Goal: Check status: Check status

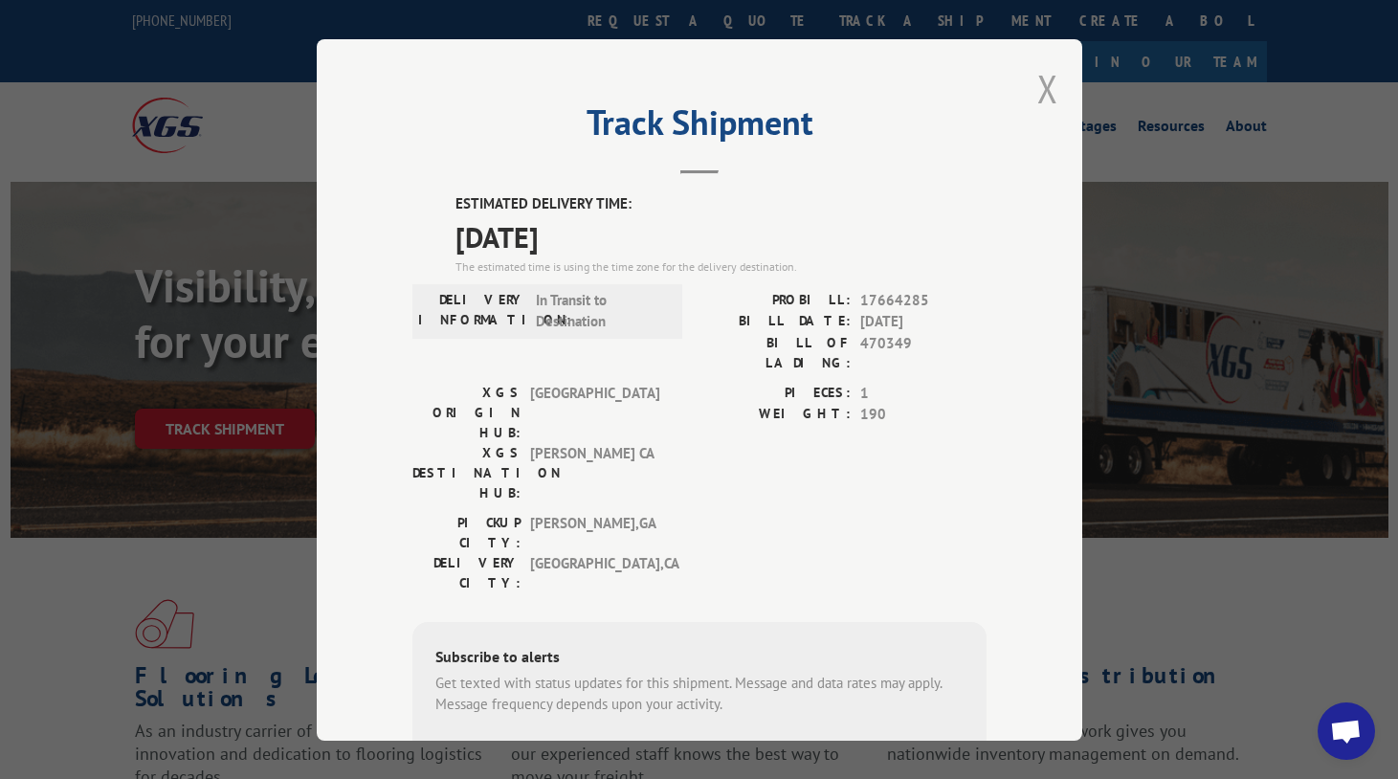
click at [1044, 96] on button "Close modal" at bounding box center [1047, 88] width 21 height 51
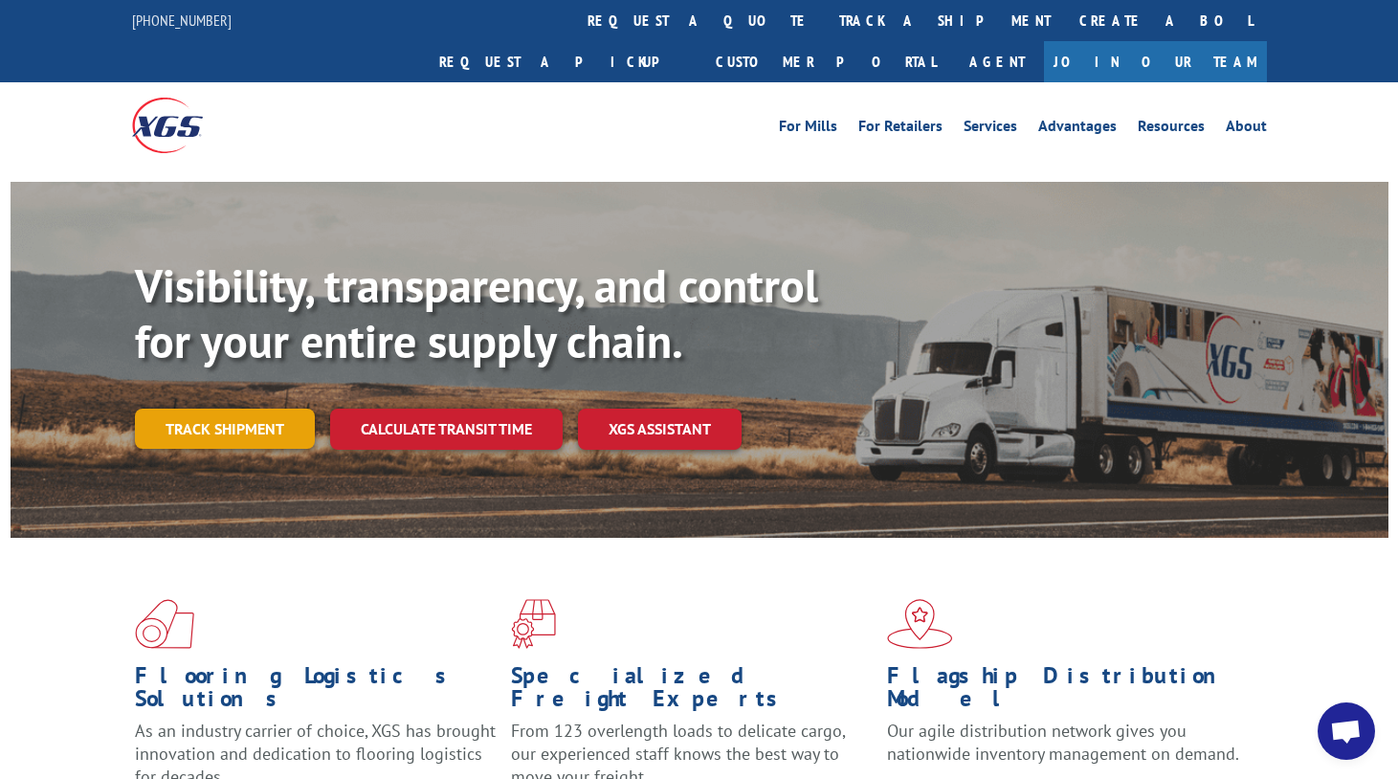
click at [263, 408] on link "Track shipment" at bounding box center [225, 428] width 180 height 40
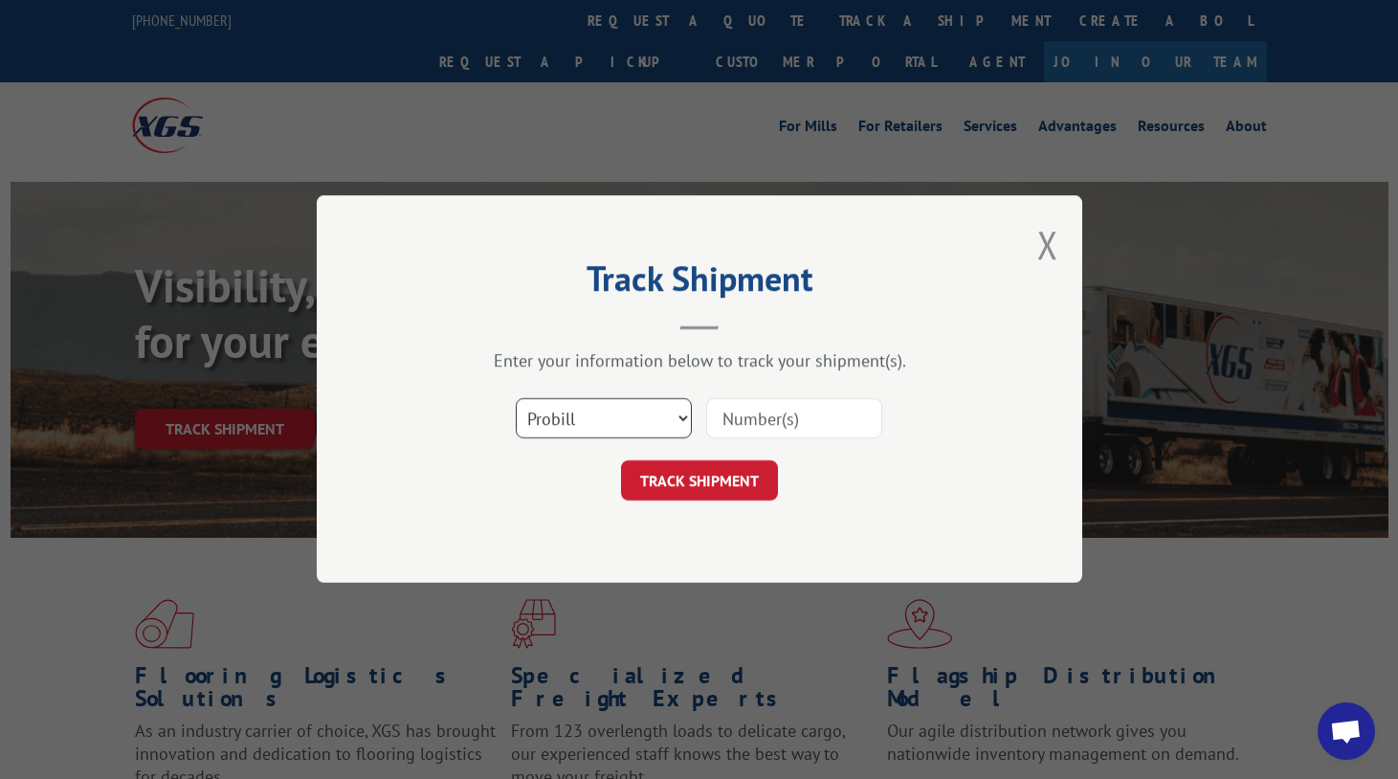
click at [616, 429] on select "Select category... Probill BOL PO" at bounding box center [604, 419] width 176 height 40
select select "po"
click at [516, 399] on select "Select category... Probill BOL PO" at bounding box center [604, 419] width 176 height 40
click at [741, 421] on input at bounding box center [794, 419] width 176 height 40
click at [623, 227] on div "Track Shipment Enter your information below to track your shipment(s). Select c…" at bounding box center [699, 388] width 765 height 387
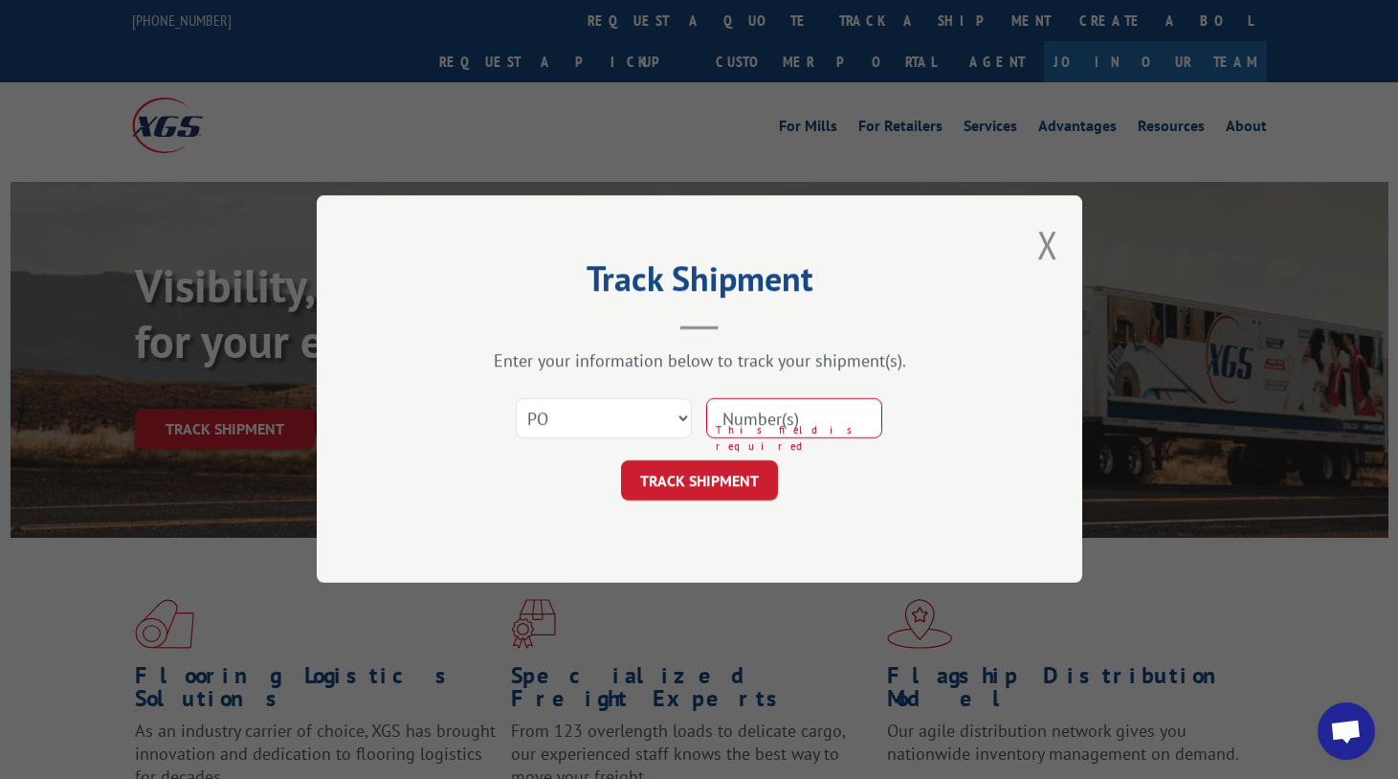
click at [770, 417] on input at bounding box center [794, 419] width 176 height 40
paste input "50547592"
type input "50547592"
click at [725, 474] on button "TRACK SHIPMENT" at bounding box center [699, 481] width 157 height 40
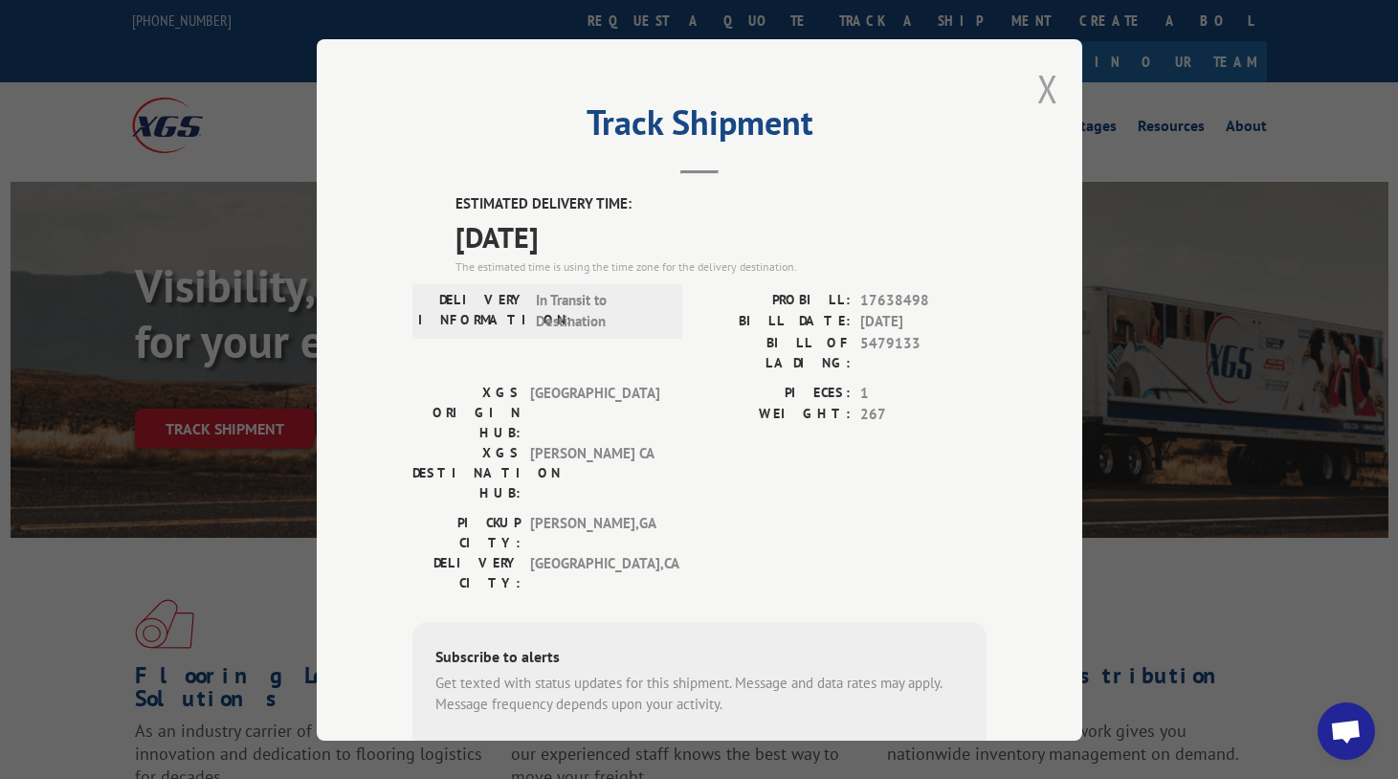
click at [1039, 77] on button "Close modal" at bounding box center [1047, 88] width 21 height 51
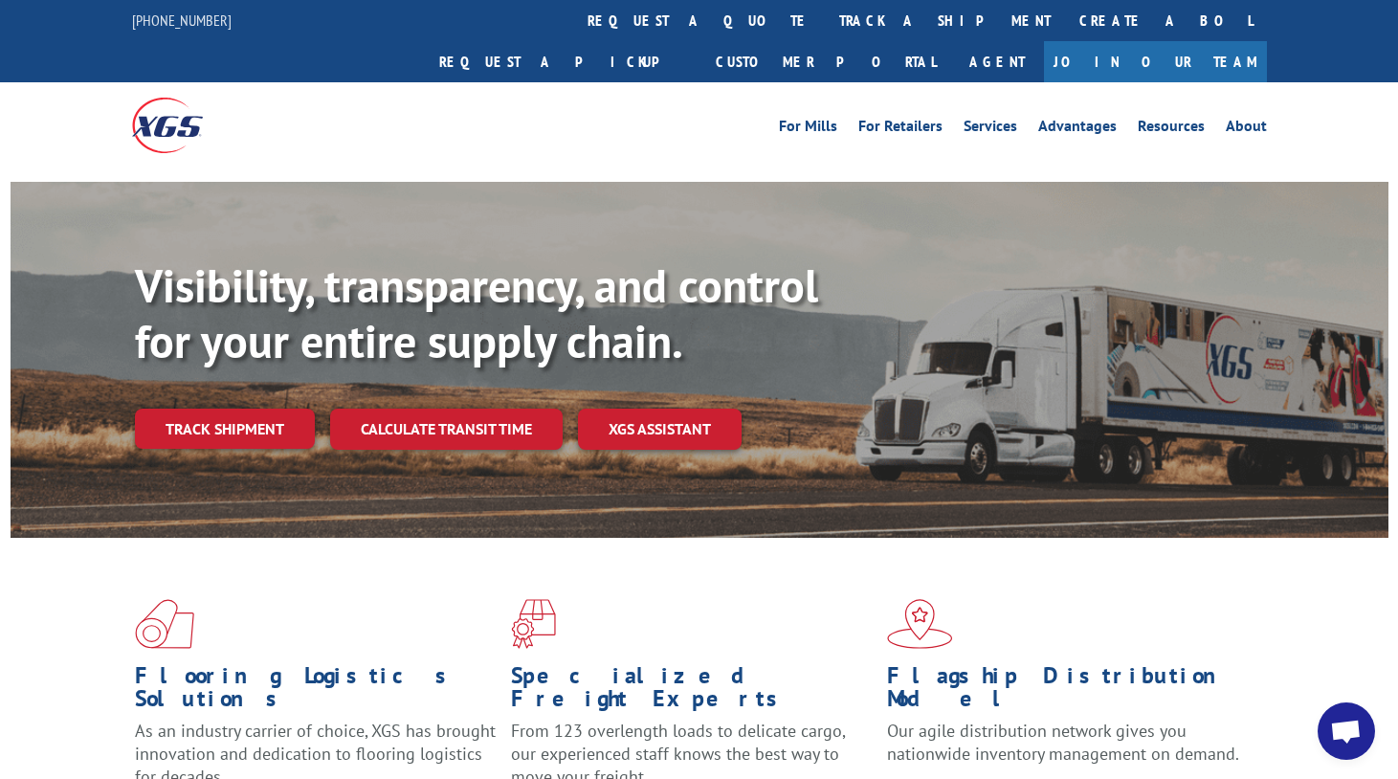
click at [236, 408] on link "Track shipment" at bounding box center [225, 428] width 180 height 40
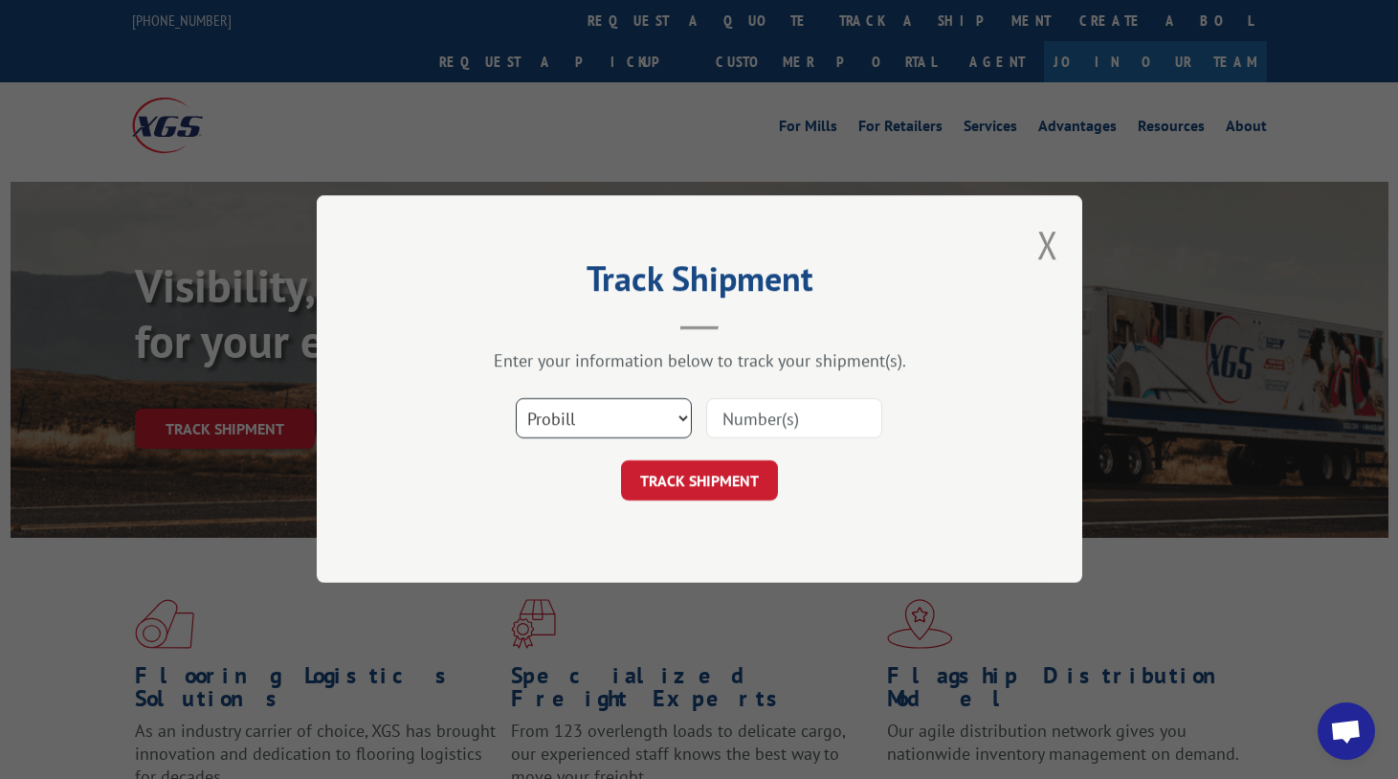
click at [623, 411] on select "Select category... Probill BOL PO" at bounding box center [604, 419] width 176 height 40
select select "po"
click at [516, 399] on select "Select category... Probill BOL PO" at bounding box center [604, 419] width 176 height 40
click at [794, 421] on input at bounding box center [794, 419] width 176 height 40
paste input "97510096"
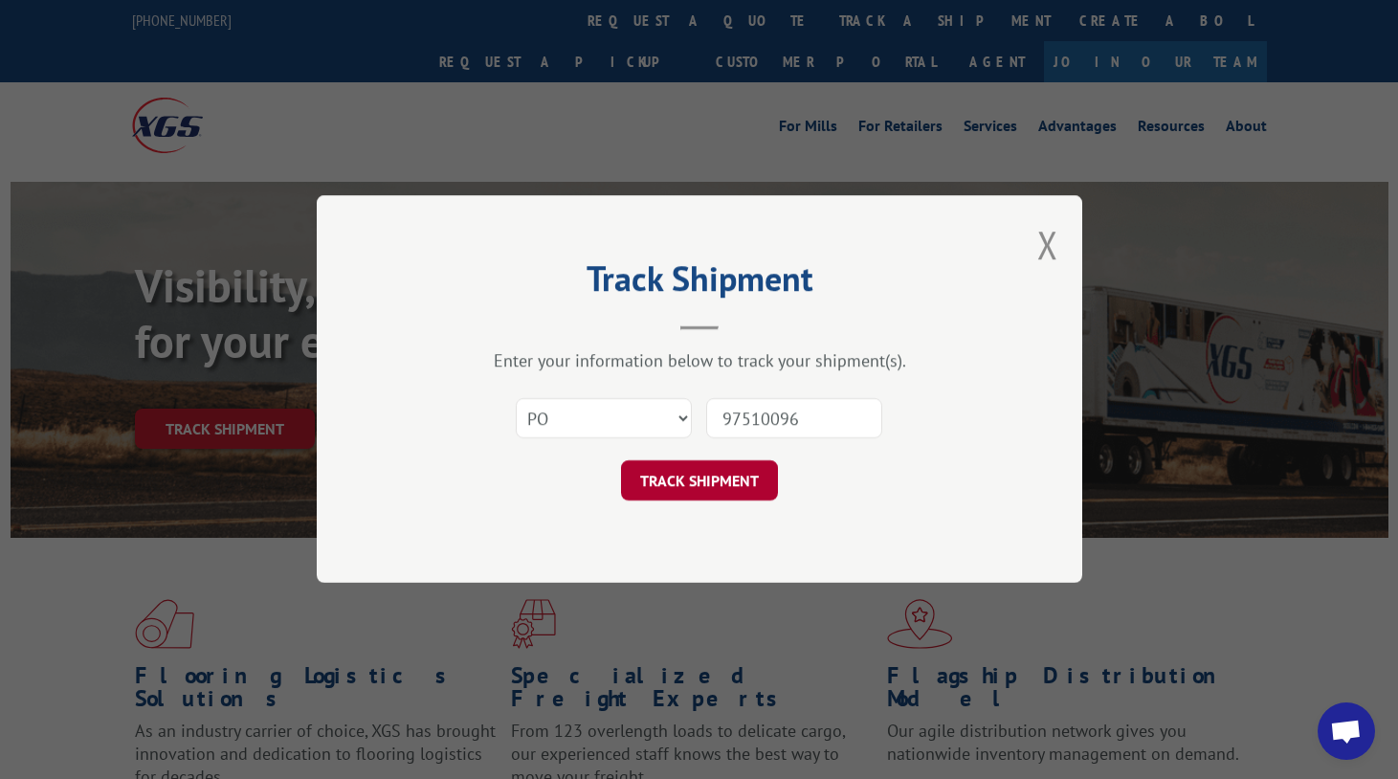
type input "97510096"
click at [745, 476] on button "TRACK SHIPMENT" at bounding box center [699, 481] width 157 height 40
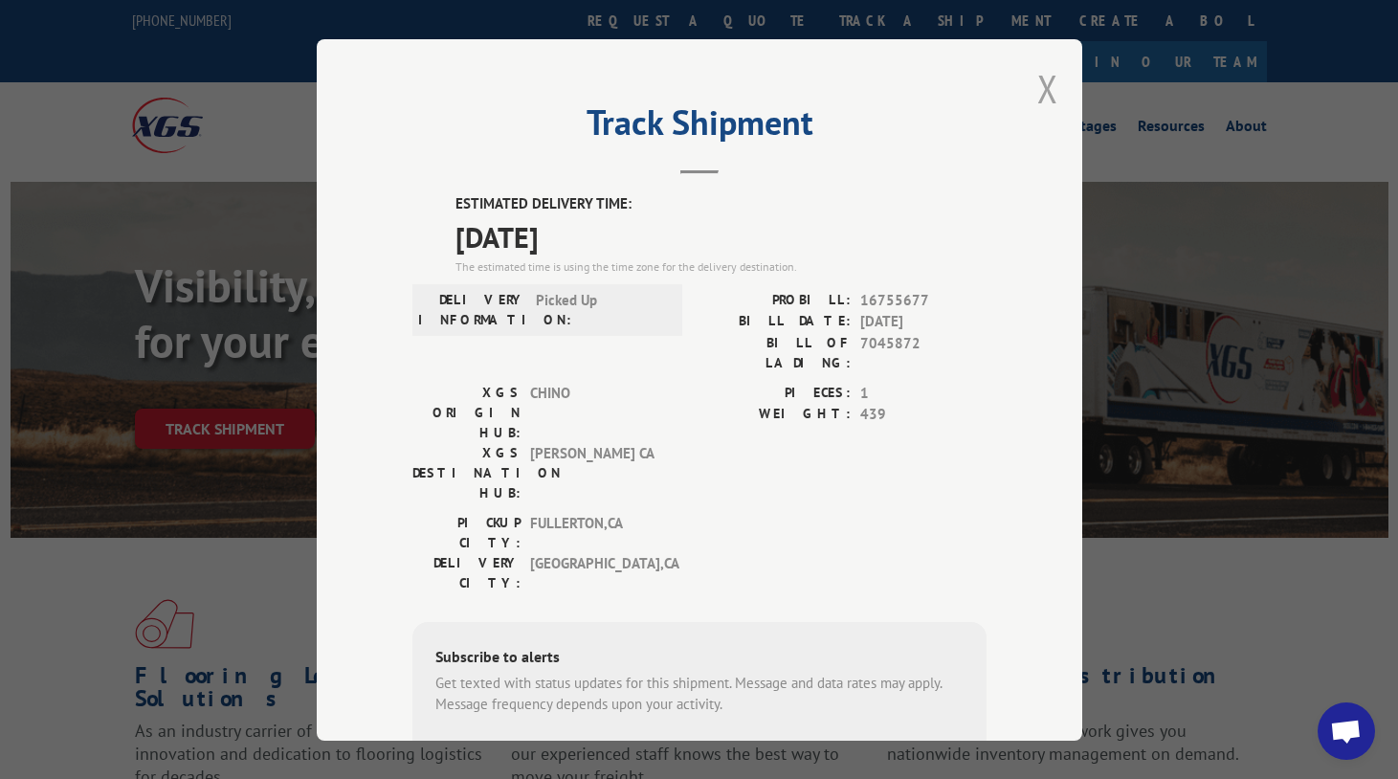
click at [1037, 100] on button "Close modal" at bounding box center [1047, 88] width 21 height 51
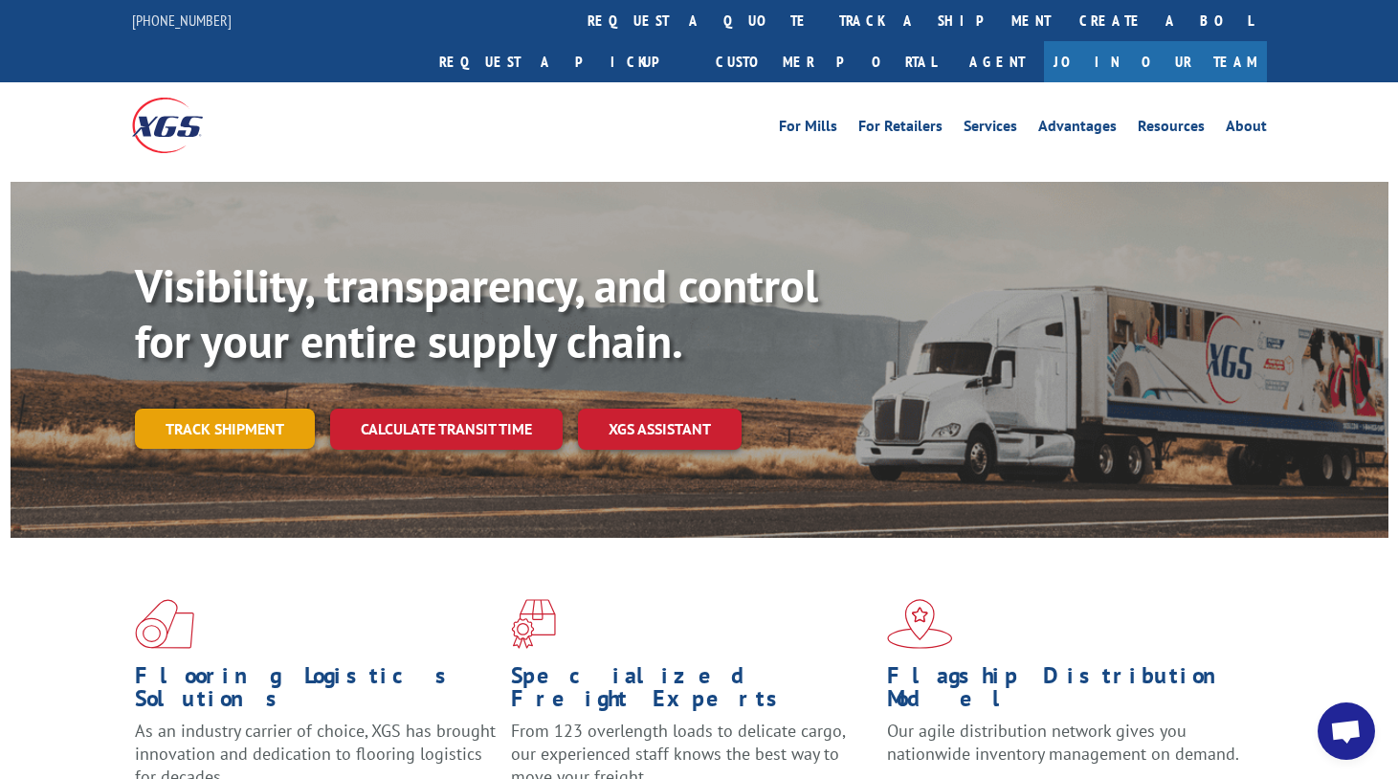
click at [245, 408] on link "Track shipment" at bounding box center [225, 428] width 180 height 40
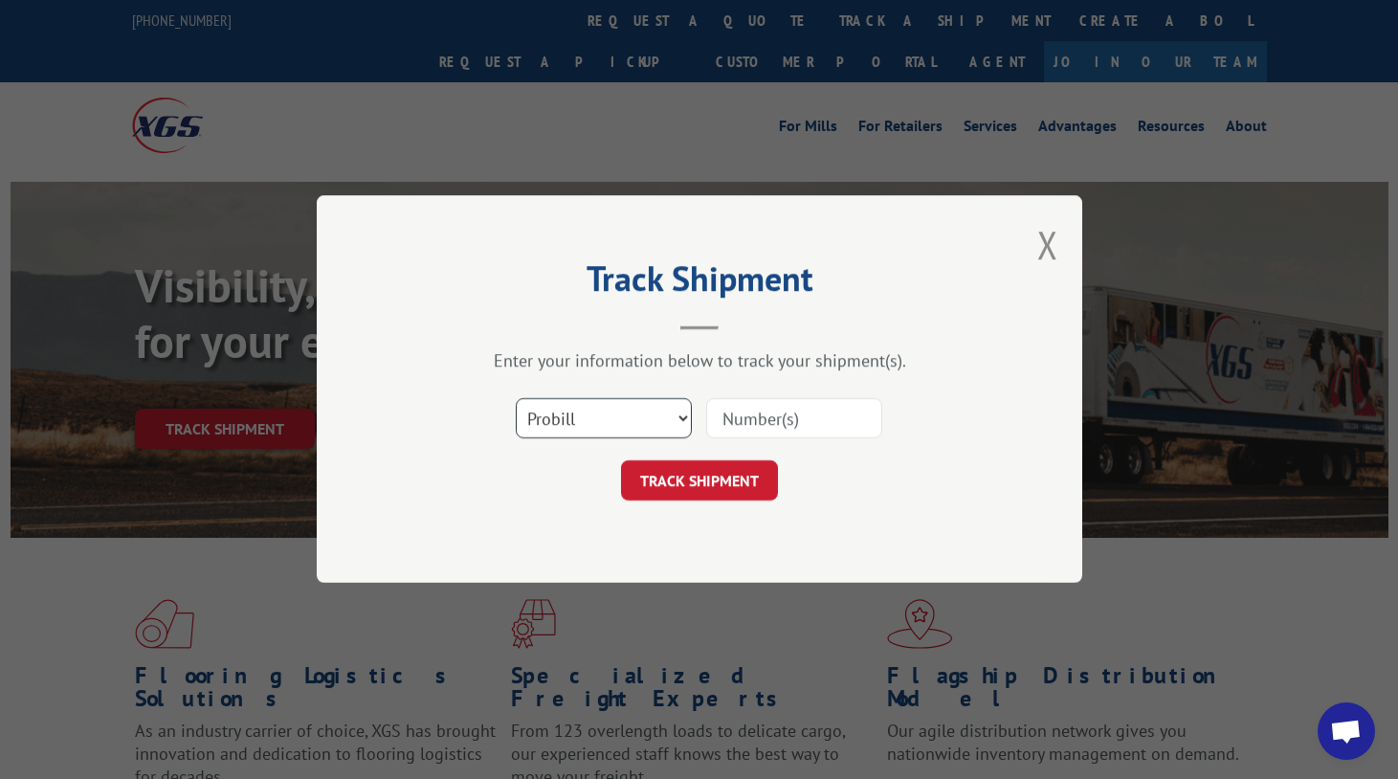
click at [551, 421] on select "Select category... Probill BOL PO" at bounding box center [604, 419] width 176 height 40
select select "po"
click at [516, 399] on select "Select category... Probill BOL PO" at bounding box center [604, 419] width 176 height 40
click at [735, 413] on input at bounding box center [794, 419] width 176 height 40
paste input "71530202"
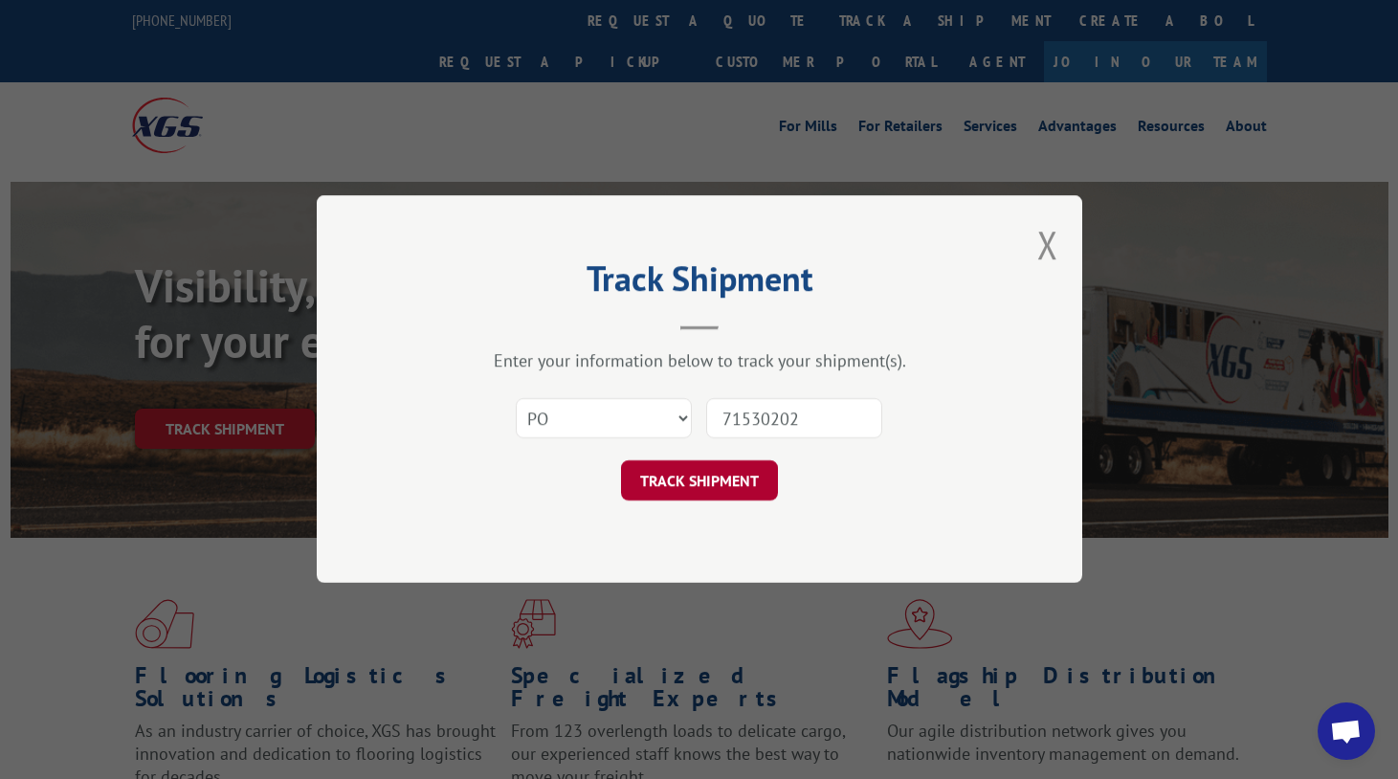
type input "71530202"
click at [732, 484] on button "TRACK SHIPMENT" at bounding box center [699, 481] width 157 height 40
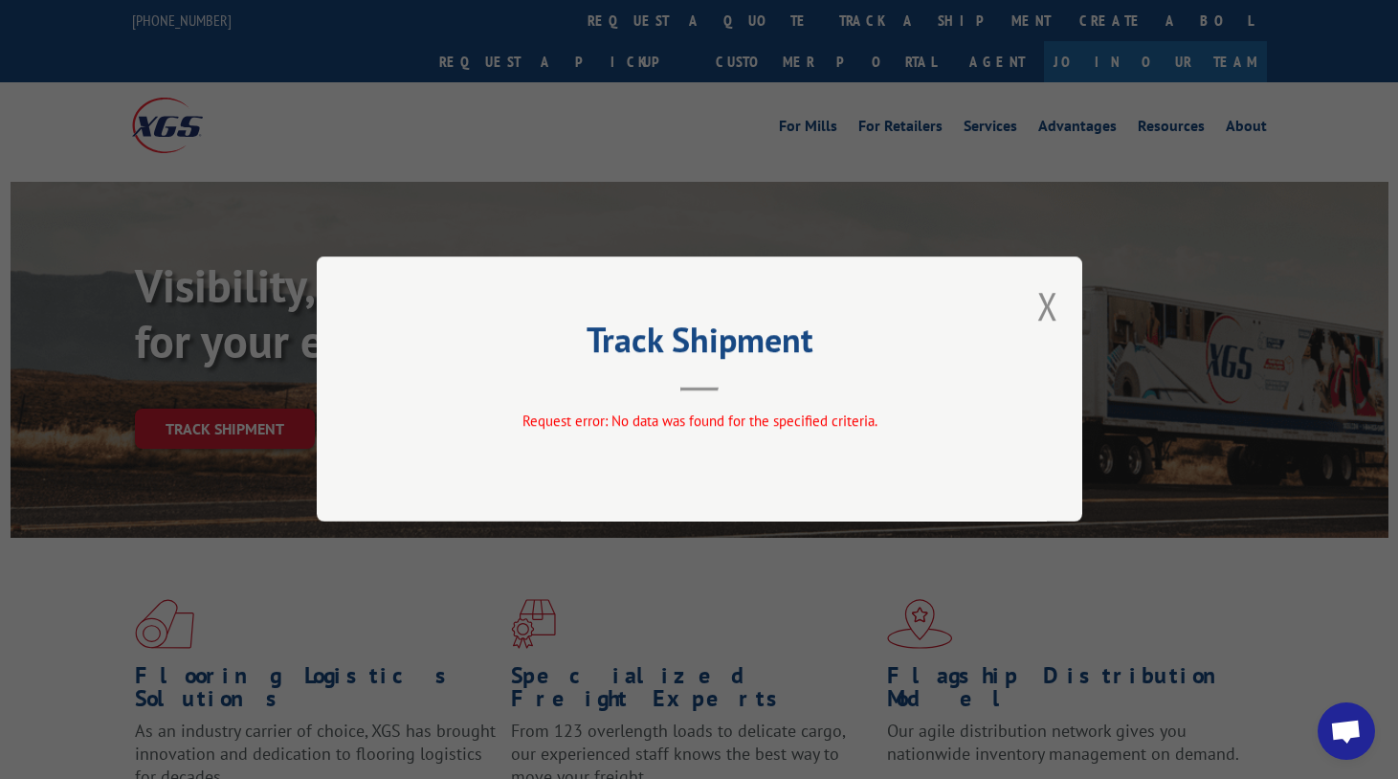
drag, startPoint x: 1034, startPoint y: 308, endPoint x: 859, endPoint y: 215, distance: 198.1
click at [1035, 303] on div "Track Shipment Request error: No data was found for the specified criteria." at bounding box center [699, 388] width 765 height 265
click at [1049, 314] on button "Close modal" at bounding box center [1047, 305] width 21 height 51
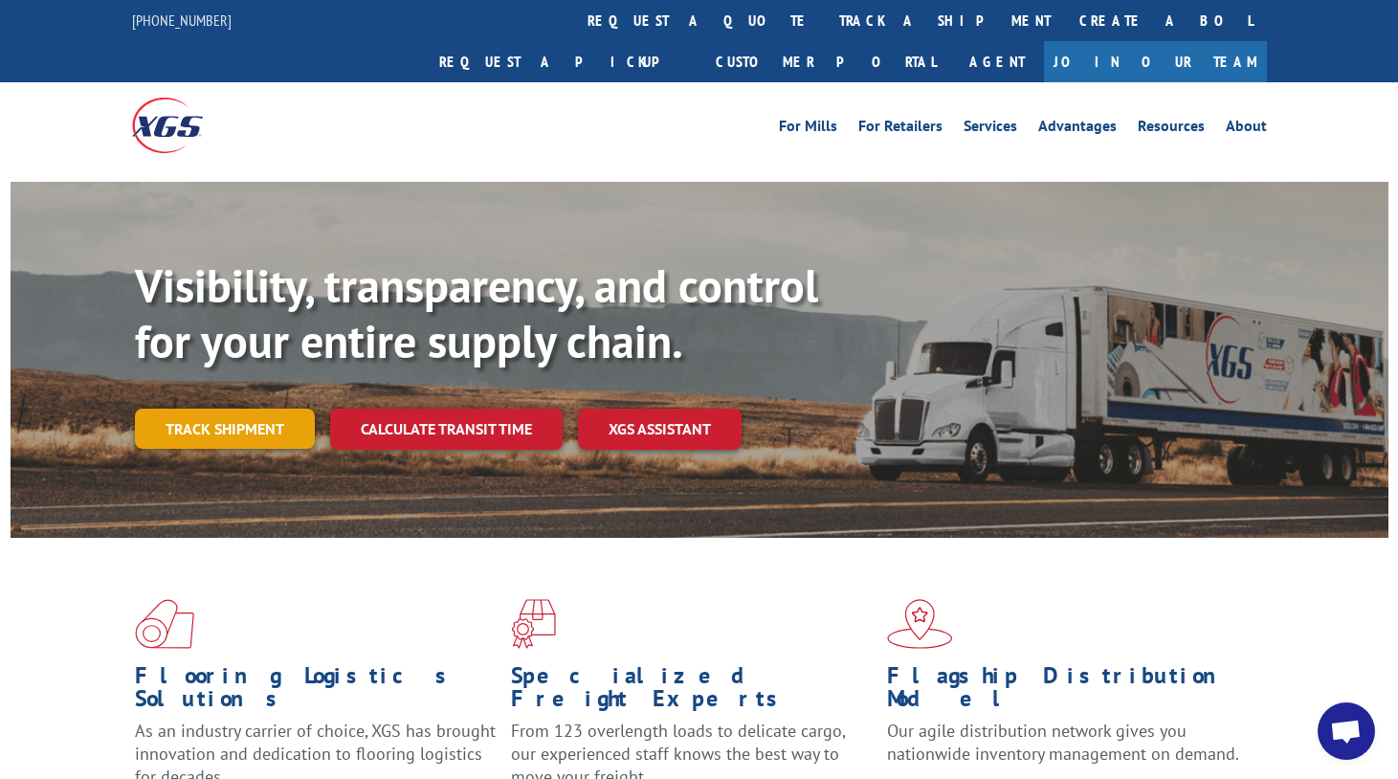
click at [209, 408] on link "Track shipment" at bounding box center [225, 428] width 180 height 40
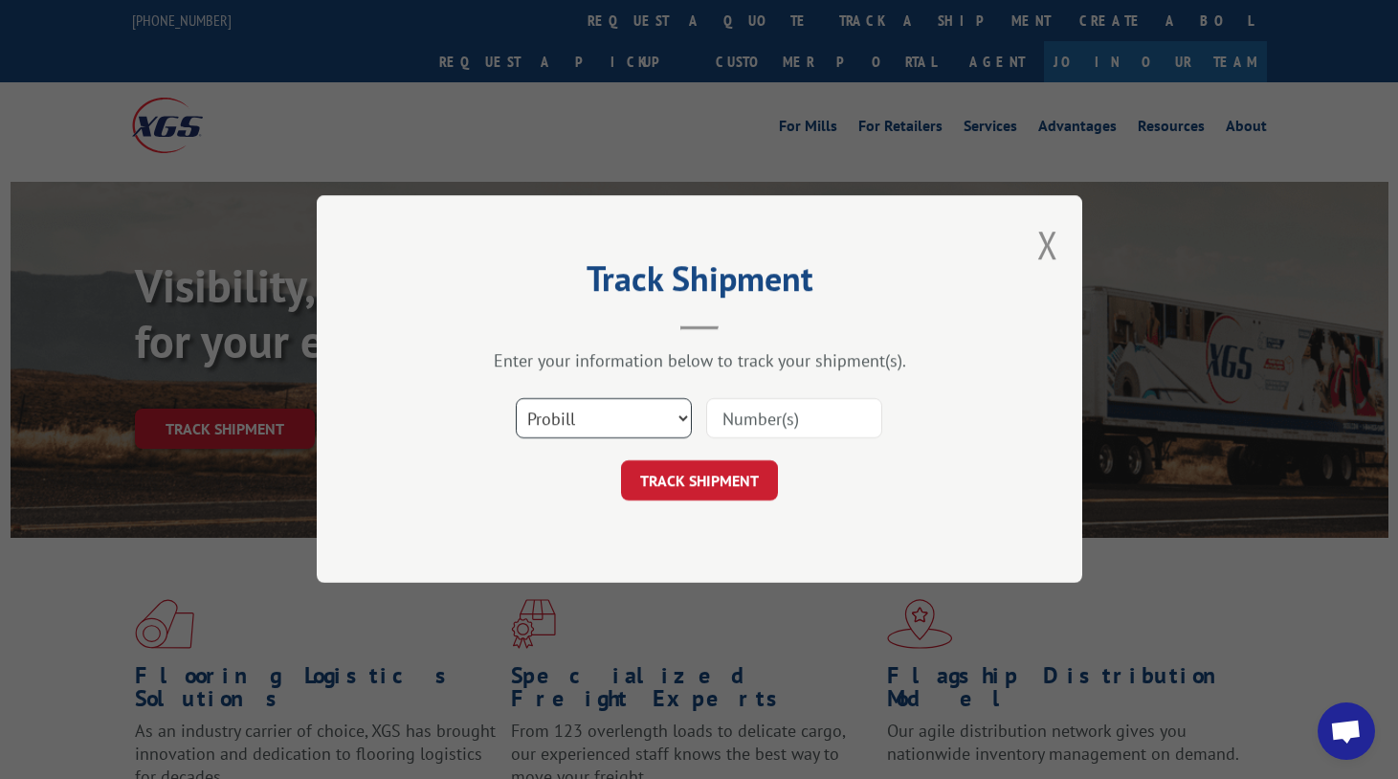
click at [573, 430] on select "Select category... Probill BOL PO" at bounding box center [604, 419] width 176 height 40
select select "po"
click at [516, 399] on select "Select category... Probill BOL PO" at bounding box center [604, 419] width 176 height 40
click at [739, 405] on input at bounding box center [794, 419] width 176 height 40
paste input "97510084"
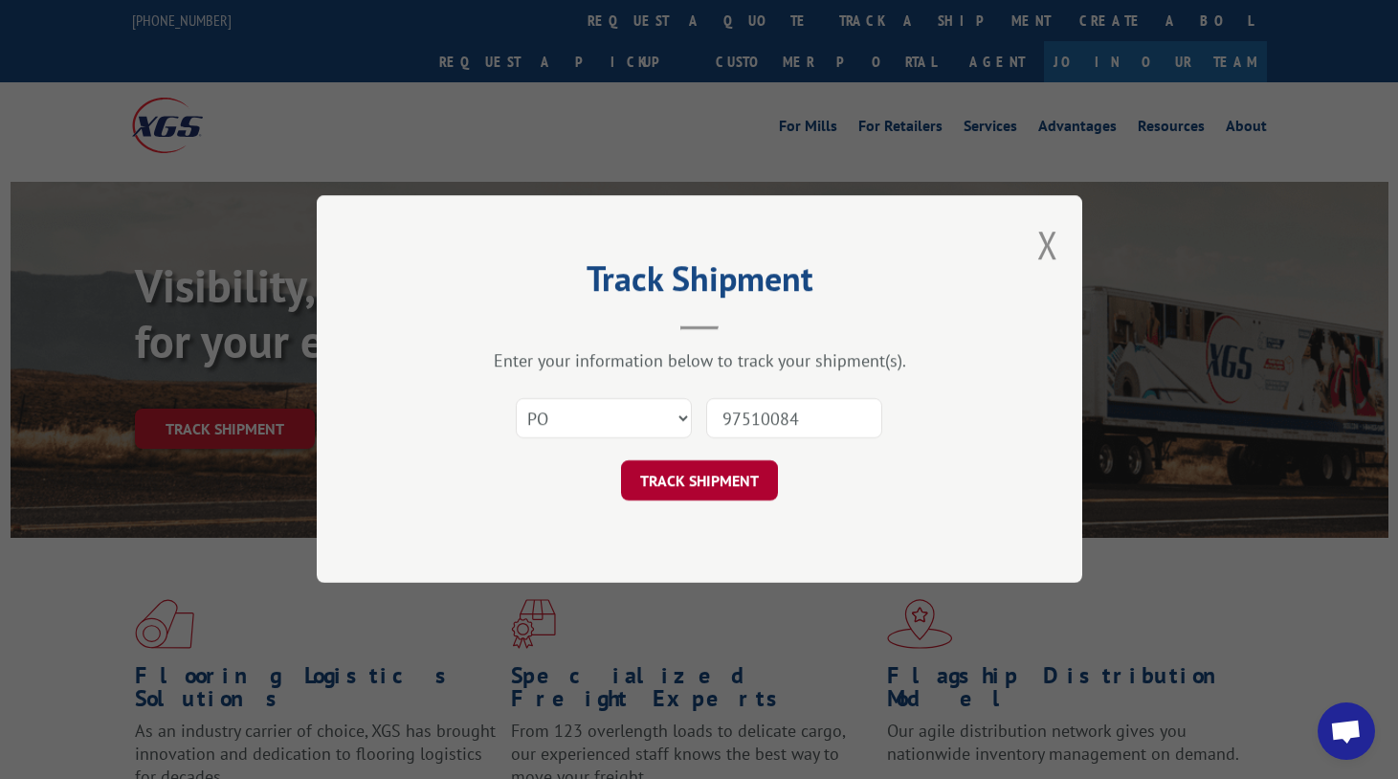
type input "97510084"
drag, startPoint x: 716, startPoint y: 487, endPoint x: 1177, endPoint y: 576, distance: 469.6
click at [717, 487] on button "TRACK SHIPMENT" at bounding box center [699, 481] width 157 height 40
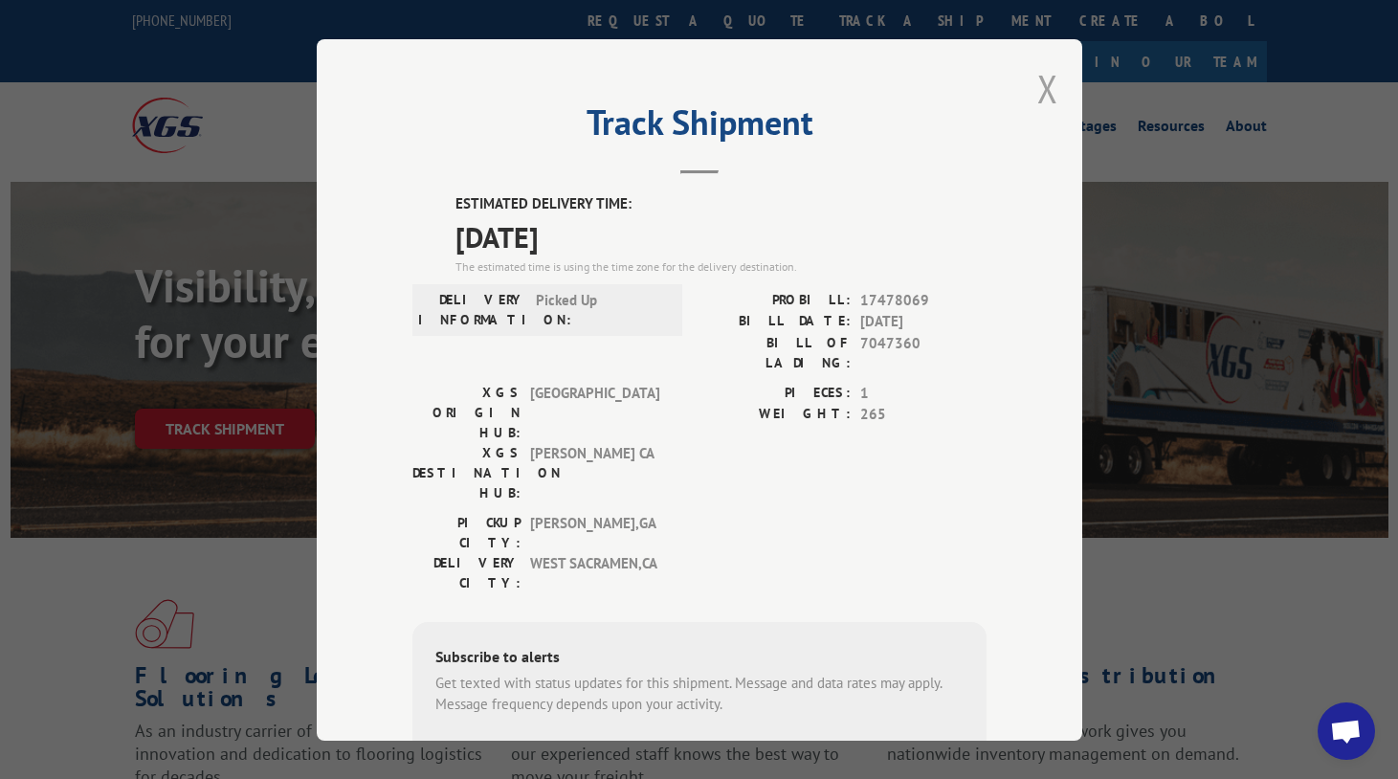
click at [1037, 95] on button "Close modal" at bounding box center [1047, 88] width 21 height 51
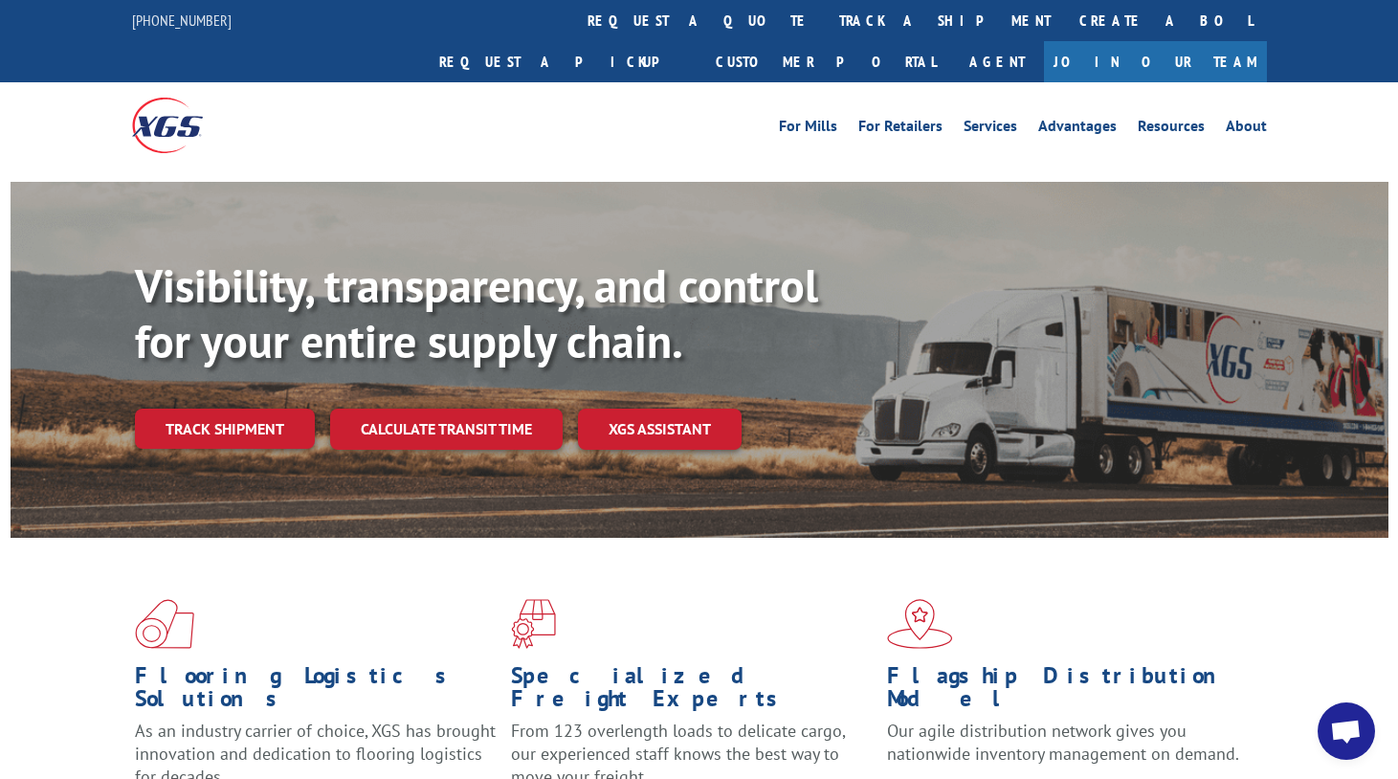
drag, startPoint x: 248, startPoint y: 395, endPoint x: 261, endPoint y: 406, distance: 17.0
click at [248, 408] on link "Track shipment" at bounding box center [225, 428] width 180 height 40
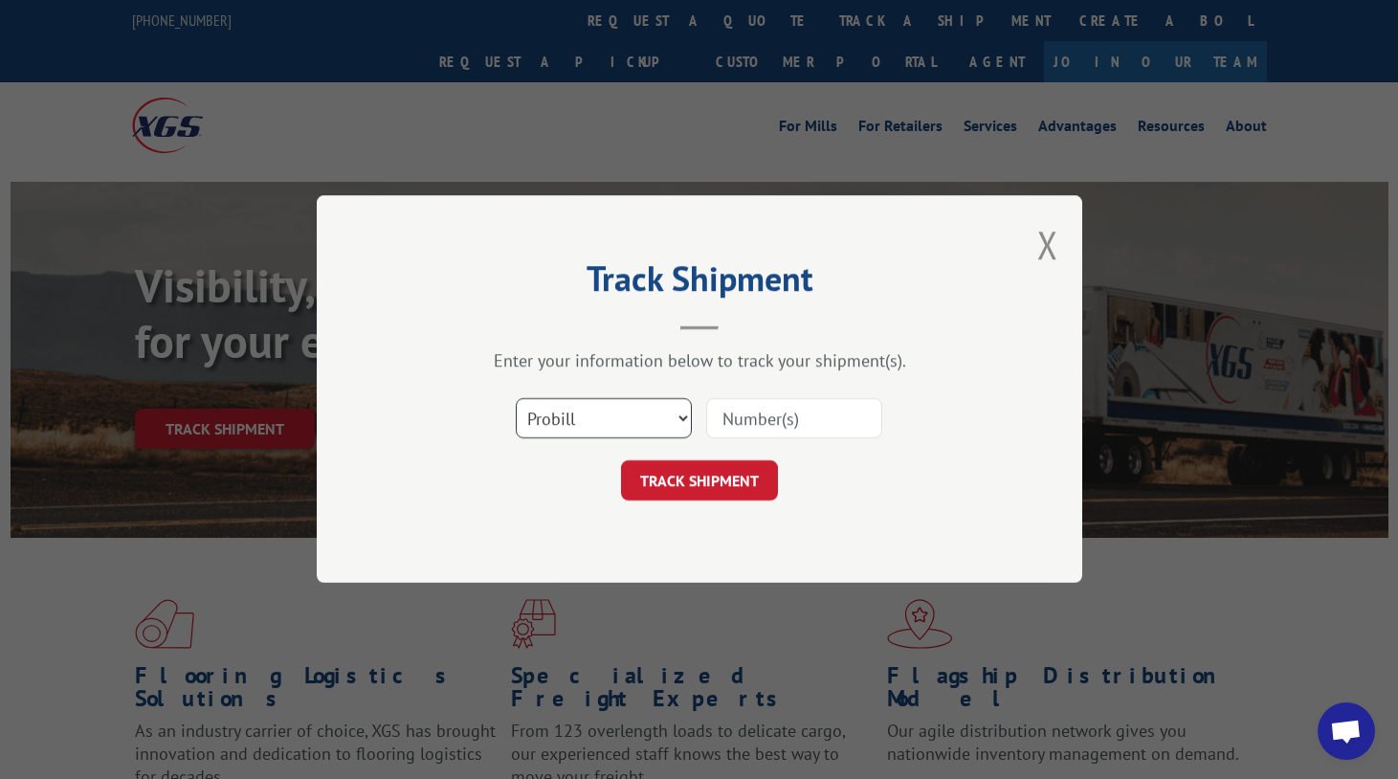
drag, startPoint x: 629, startPoint y: 418, endPoint x: 631, endPoint y: 441, distance: 23.1
click at [629, 418] on select "Select category... Probill BOL PO" at bounding box center [604, 419] width 176 height 40
select select "po"
click at [516, 399] on select "Select category... Probill BOL PO" at bounding box center [604, 419] width 176 height 40
click at [816, 412] on input at bounding box center [794, 419] width 176 height 40
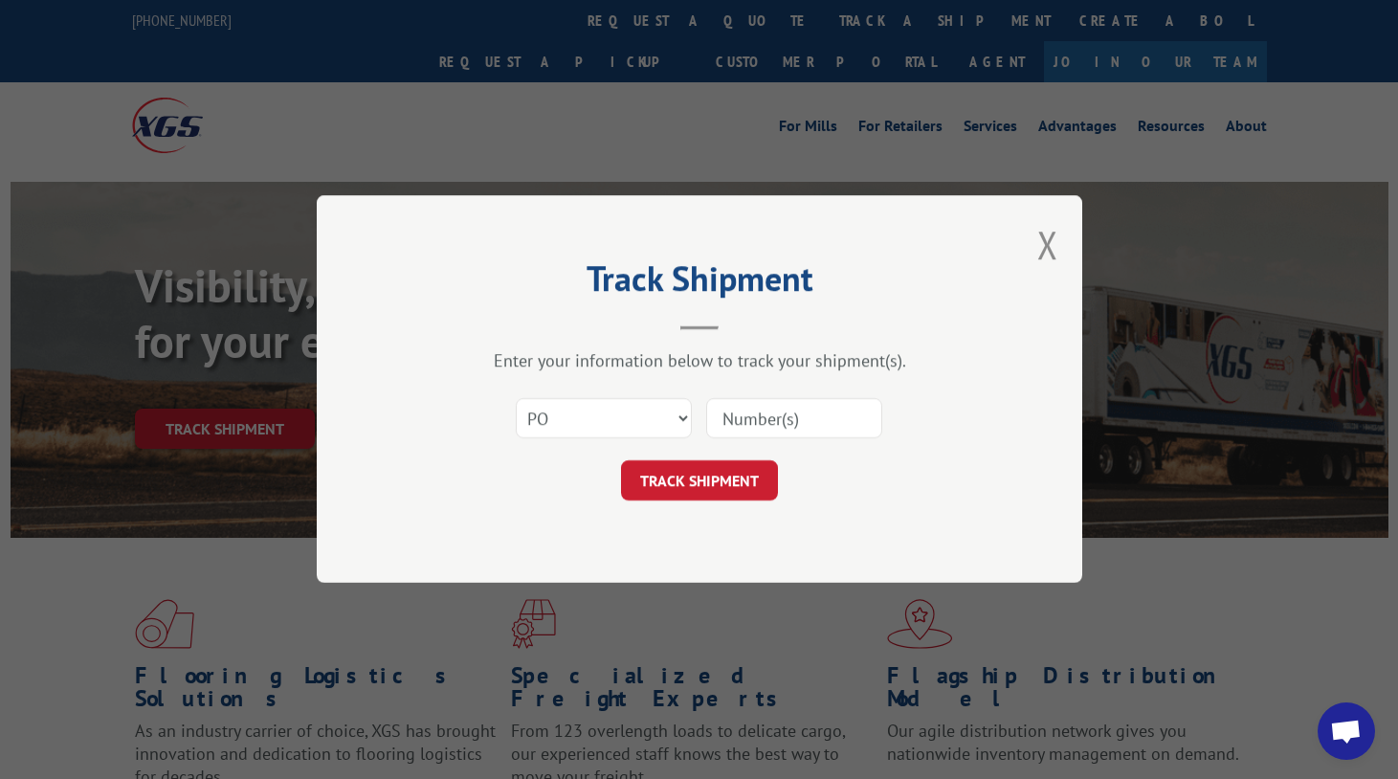
paste input "88536860"
type input "88536860"
click at [714, 481] on button "TRACK SHIPMENT" at bounding box center [699, 481] width 157 height 40
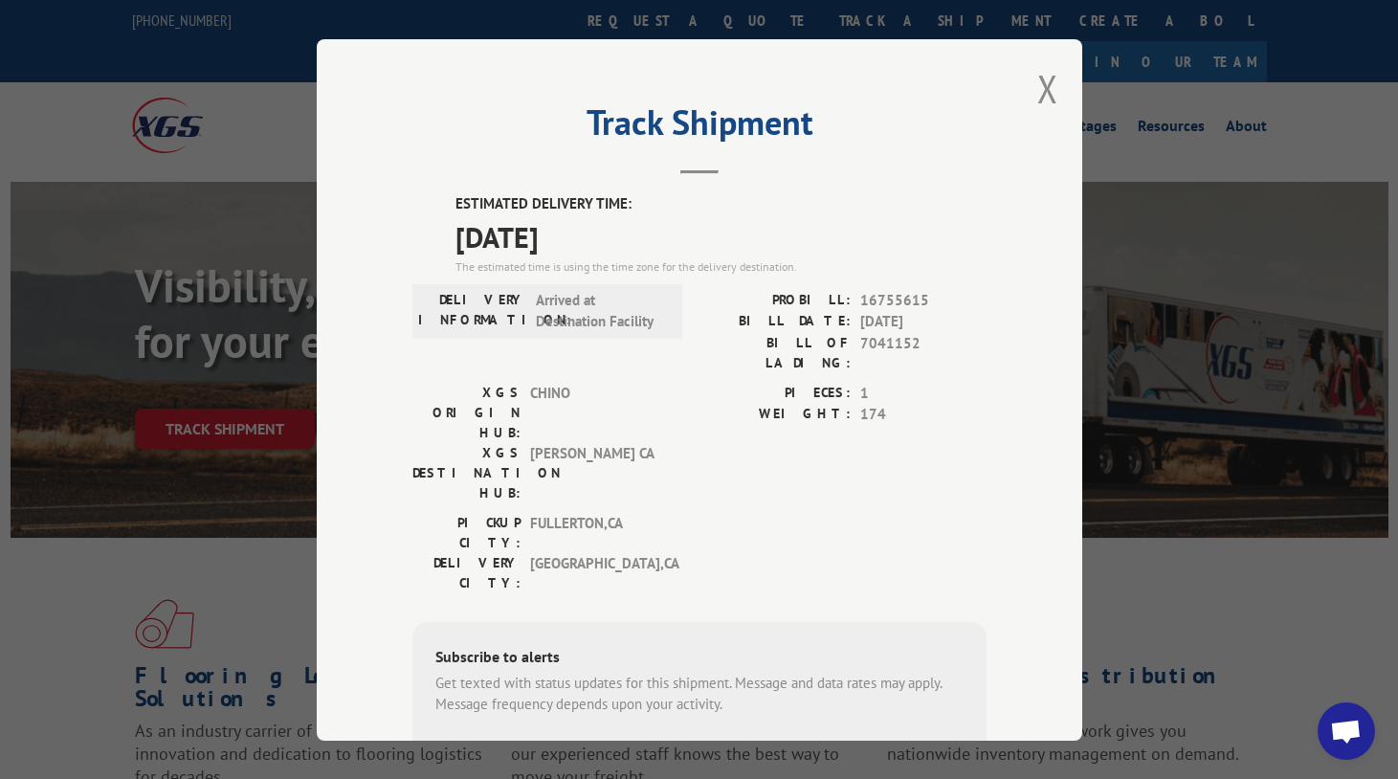
click at [1050, 93] on div "Track Shipment ESTIMATED DELIVERY TIME: [DATE] The estimated time is using the …" at bounding box center [699, 389] width 765 height 701
click at [1037, 87] on button "Close modal" at bounding box center [1047, 88] width 21 height 51
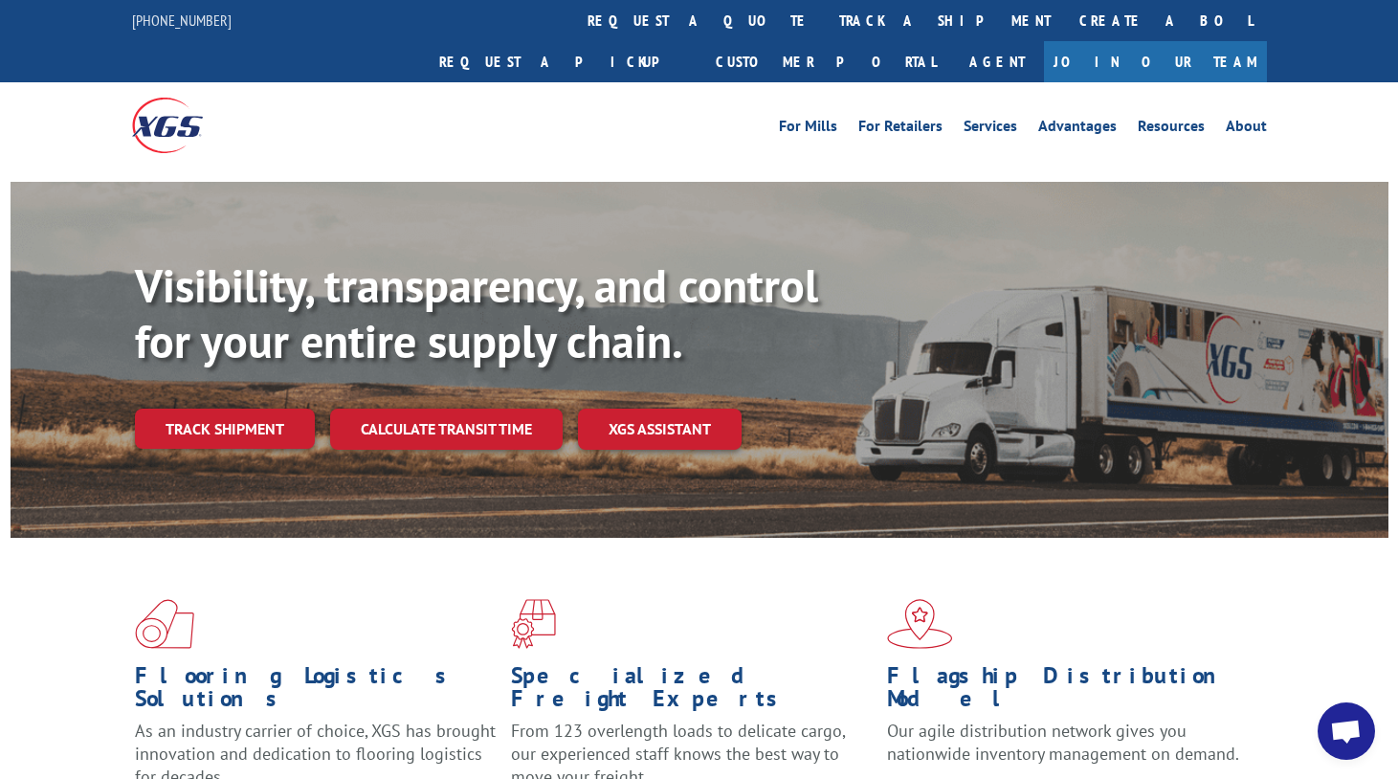
drag, startPoint x: 242, startPoint y: 385, endPoint x: 357, endPoint y: 430, distance: 123.3
click at [244, 408] on link "Track shipment" at bounding box center [225, 428] width 180 height 40
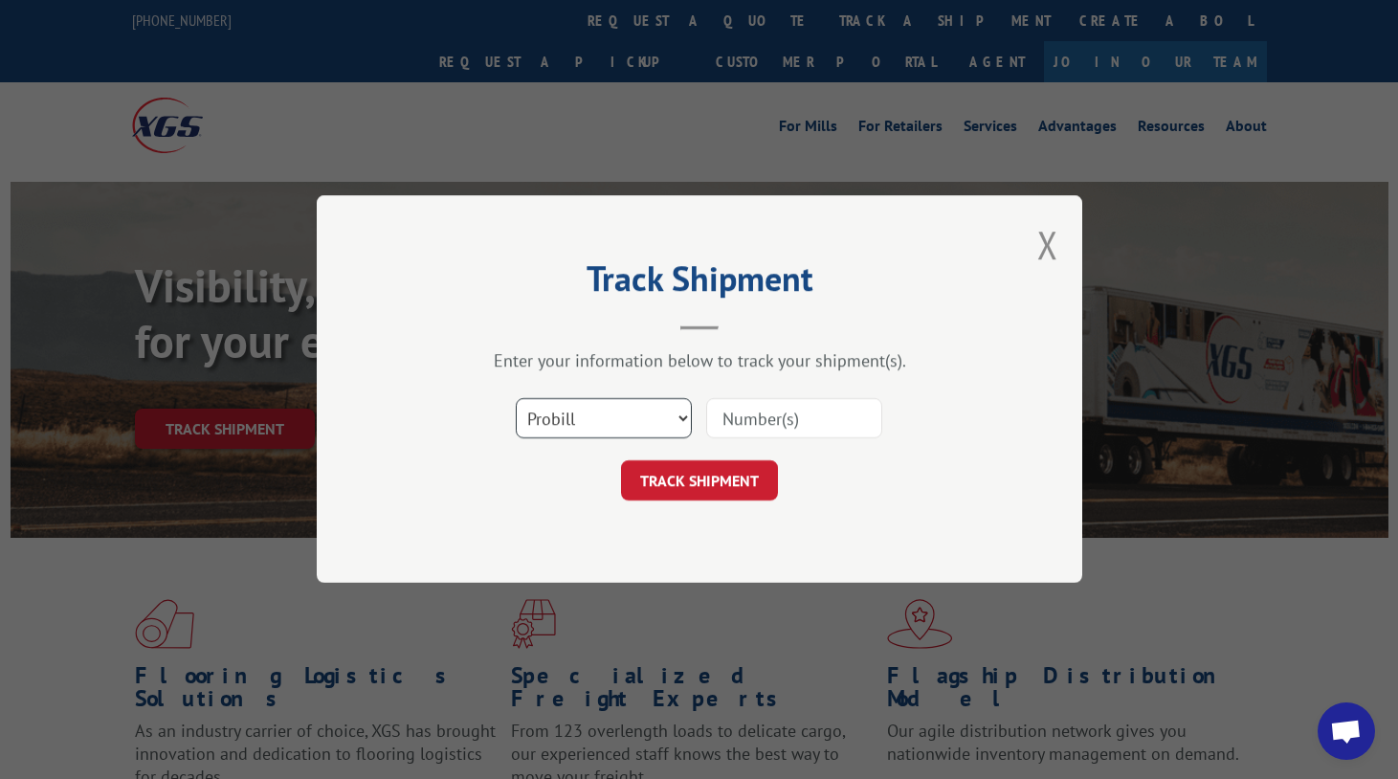
click at [608, 430] on select "Select category... Probill BOL PO" at bounding box center [604, 419] width 176 height 40
select select "po"
click at [516, 399] on select "Select category... Probill BOL PO" at bounding box center [604, 419] width 176 height 40
click at [753, 417] on input at bounding box center [794, 419] width 176 height 40
paste input "97510069"
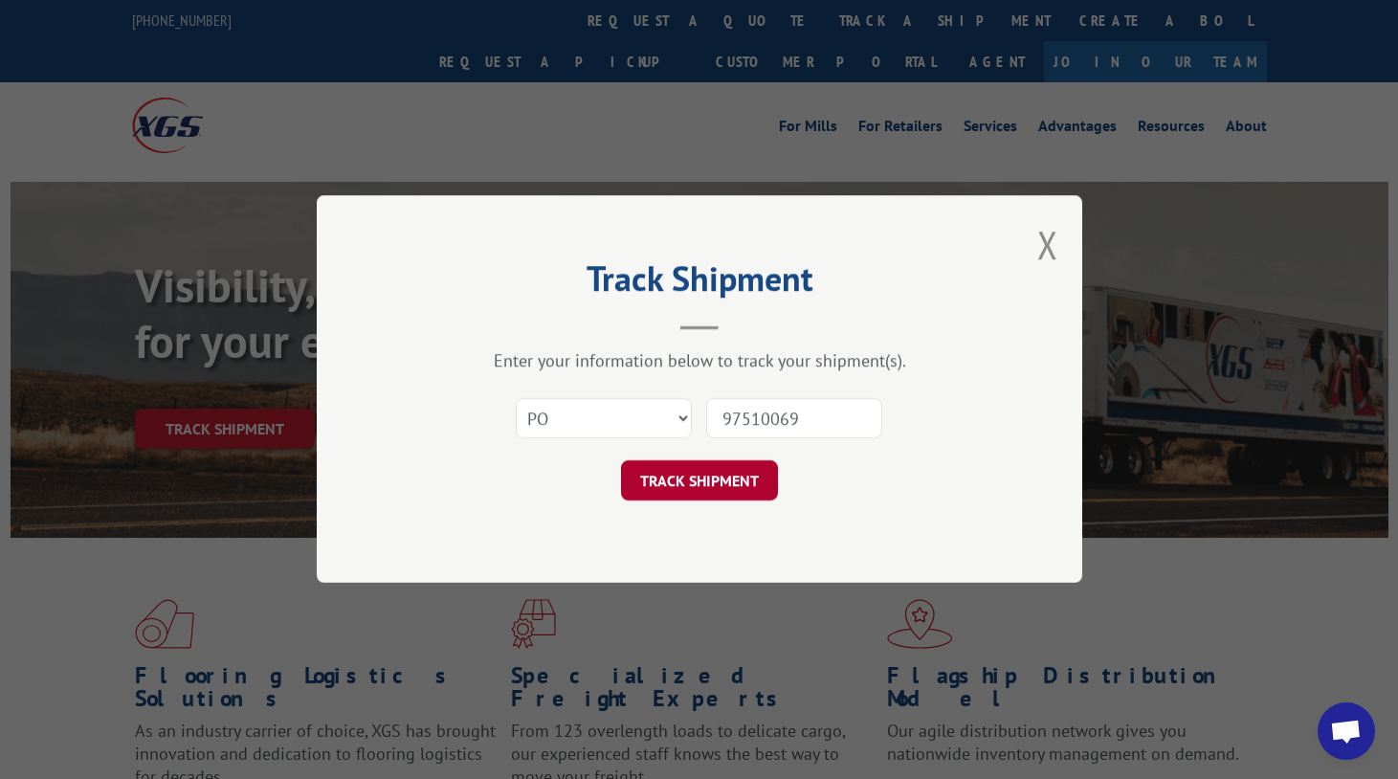
type input "97510069"
click at [734, 486] on button "TRACK SHIPMENT" at bounding box center [699, 481] width 157 height 40
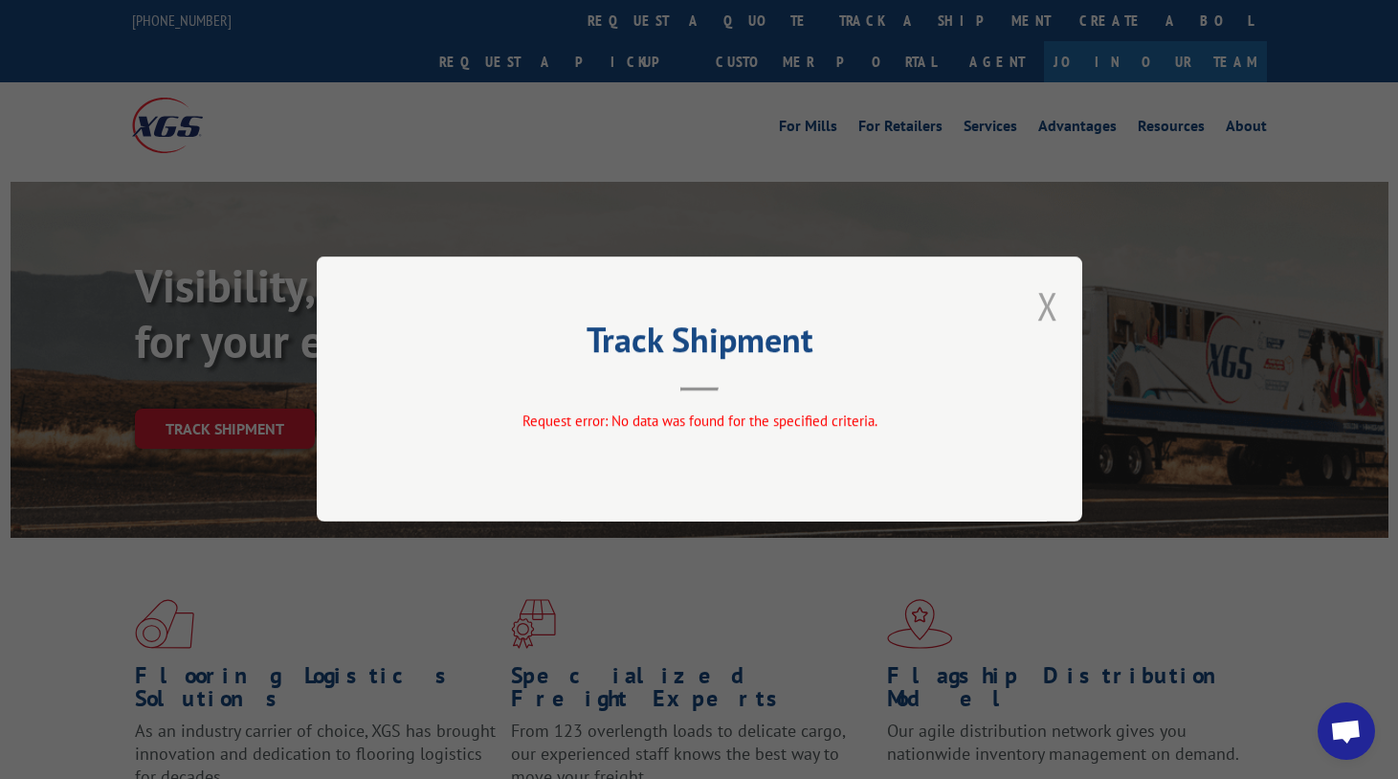
click at [1044, 302] on button "Close modal" at bounding box center [1047, 305] width 21 height 51
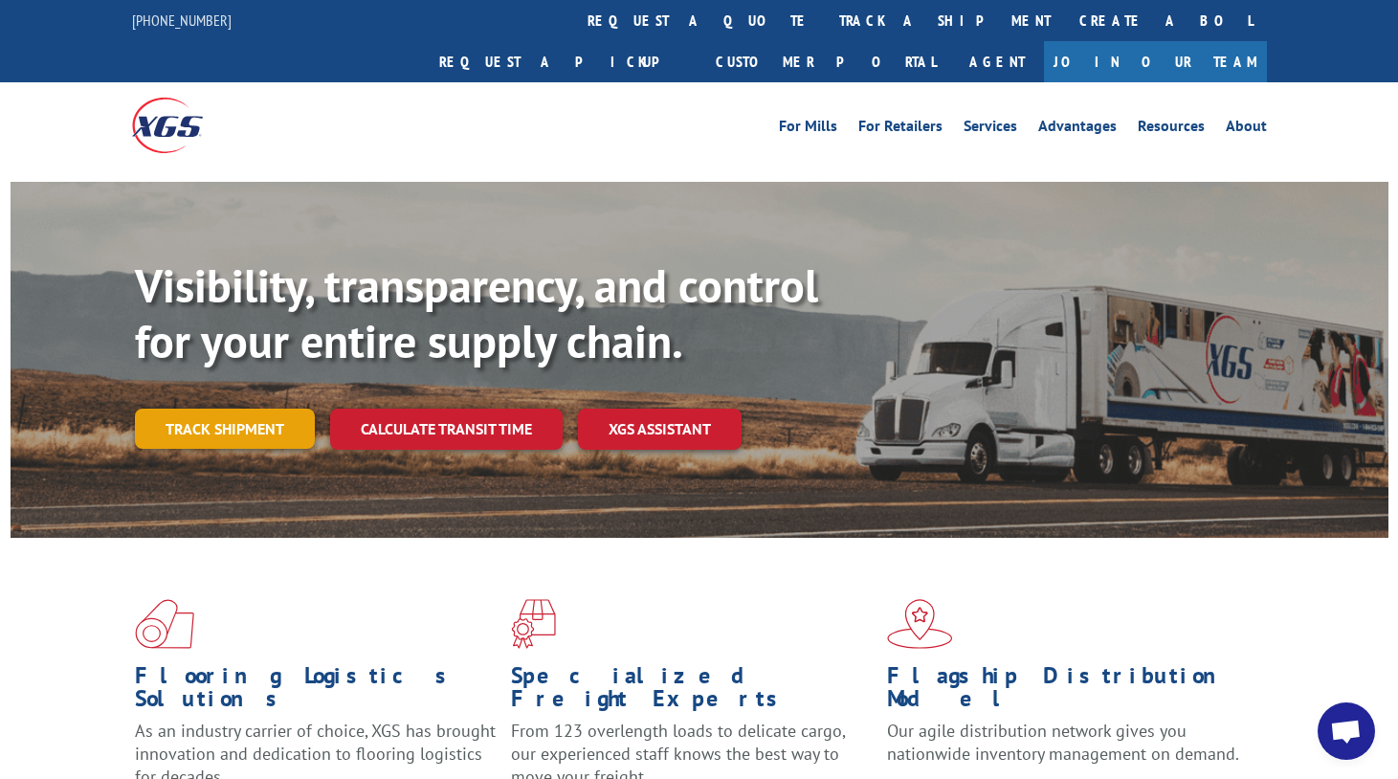
click at [213, 408] on link "Track shipment" at bounding box center [225, 428] width 180 height 40
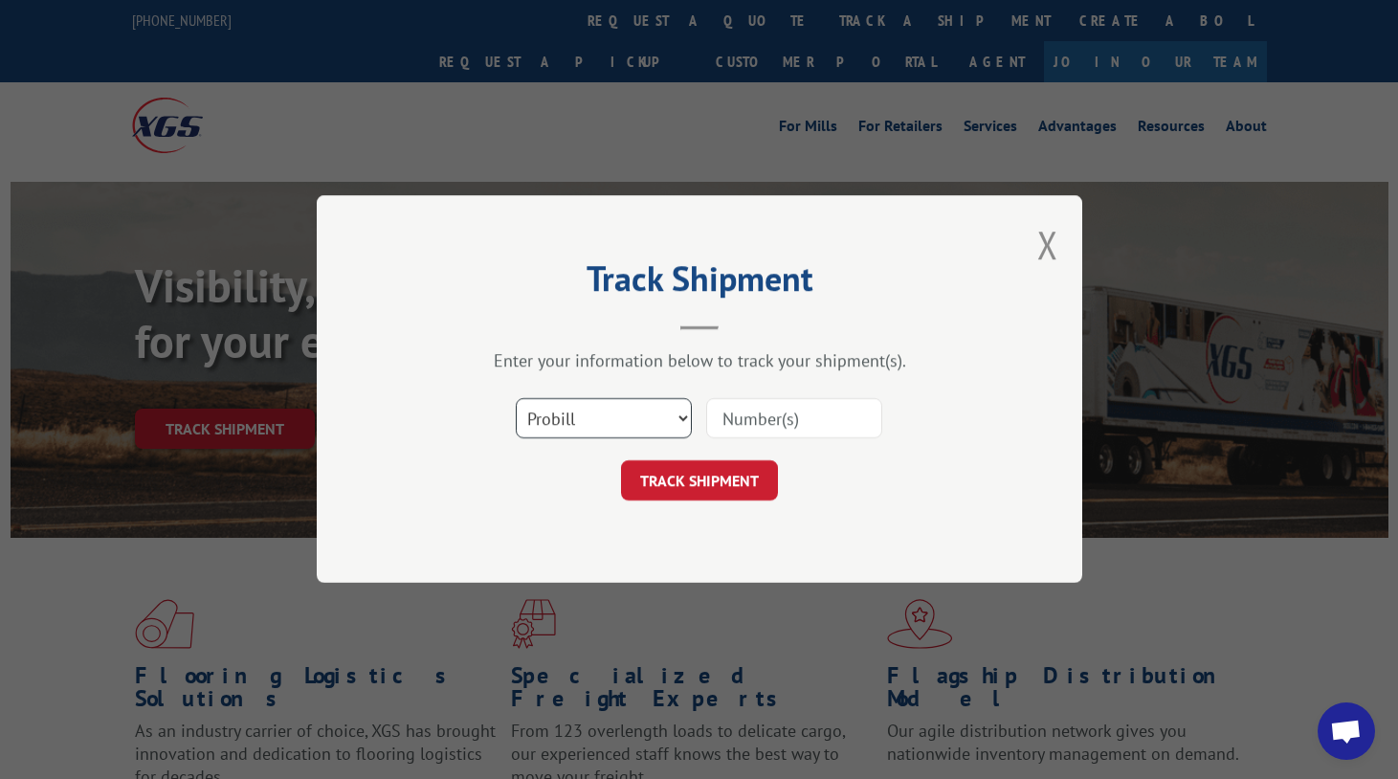
click at [589, 420] on select "Select category... Probill BOL PO" at bounding box center [604, 419] width 176 height 40
select select "po"
click at [516, 399] on select "Select category... Probill BOL PO" at bounding box center [604, 419] width 176 height 40
click at [814, 415] on input at bounding box center [794, 419] width 176 height 40
paste input "37522476"
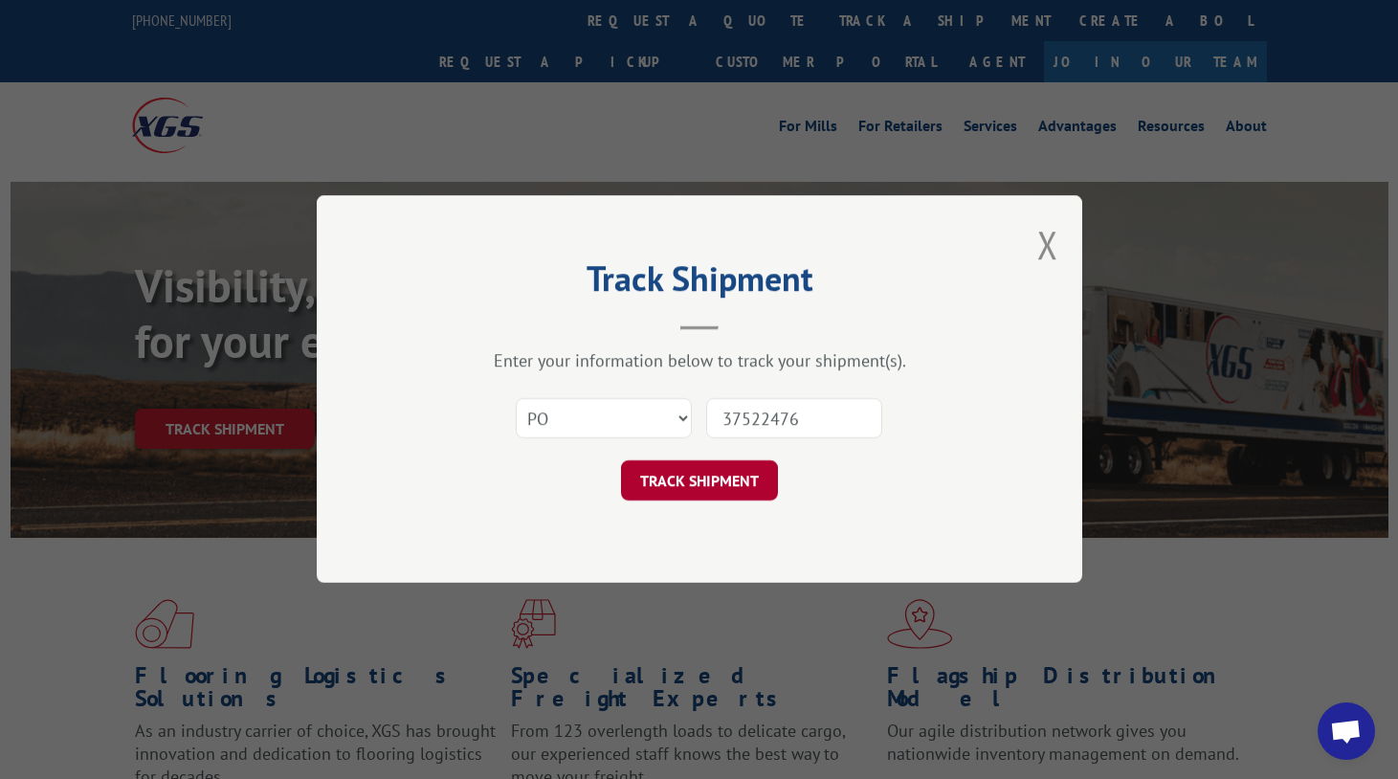
type input "37522476"
click at [759, 469] on button "TRACK SHIPMENT" at bounding box center [699, 481] width 157 height 40
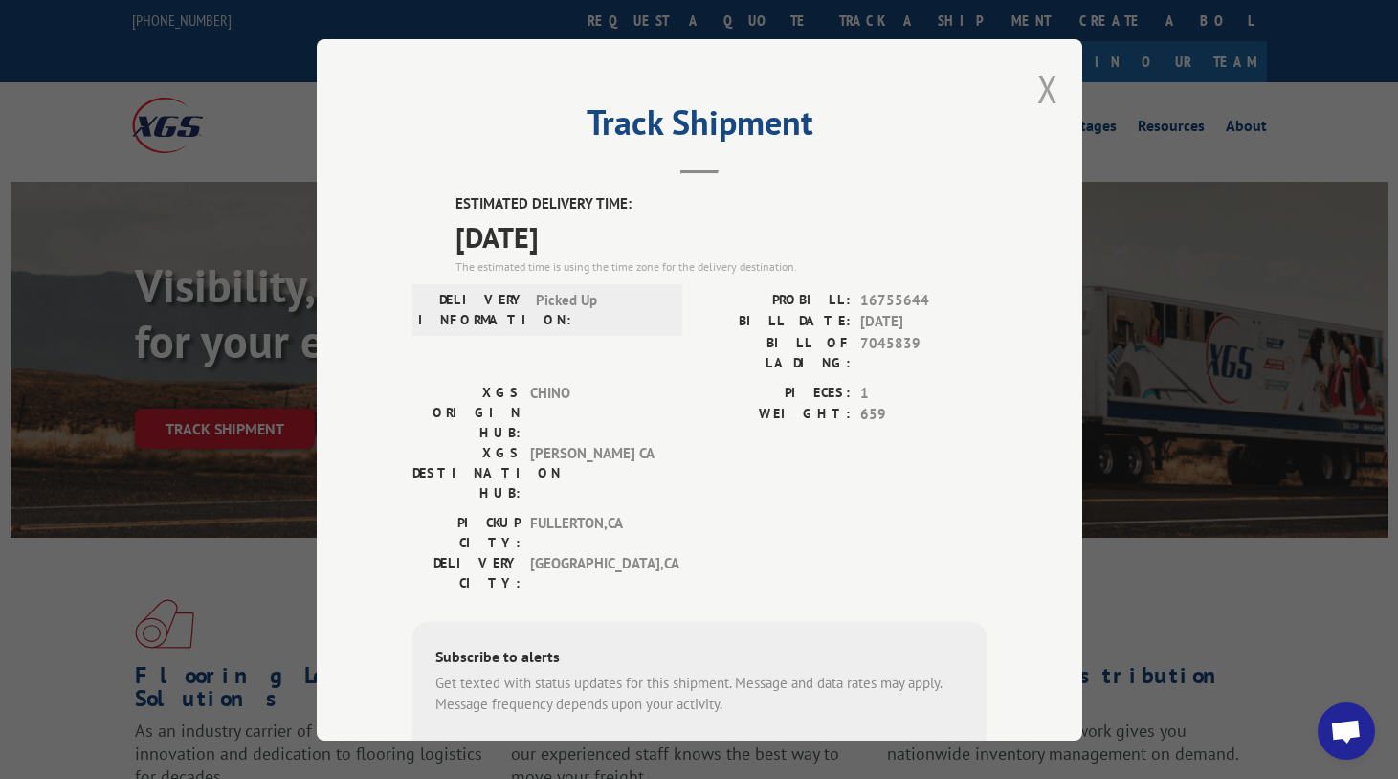
click at [1037, 90] on button "Close modal" at bounding box center [1047, 88] width 21 height 51
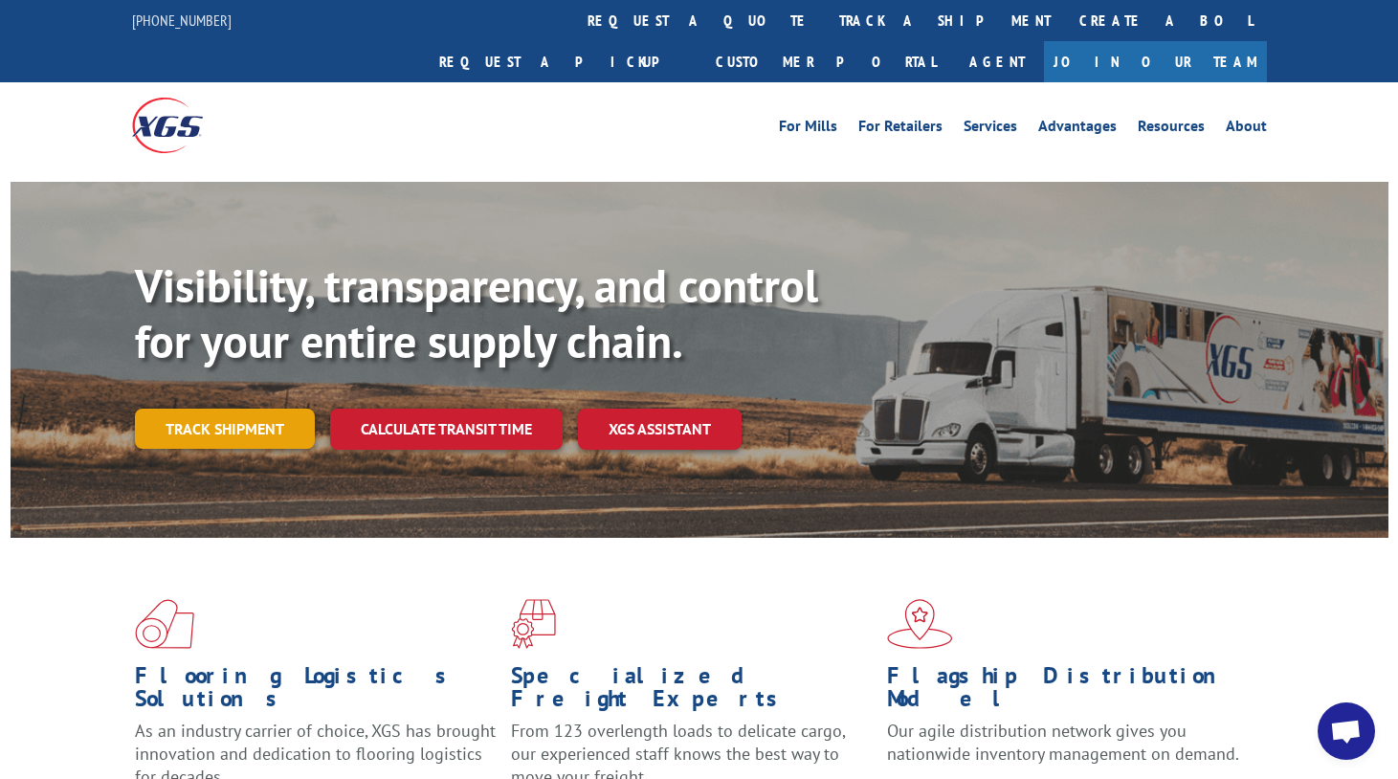
click at [243, 408] on link "Track shipment" at bounding box center [225, 428] width 180 height 40
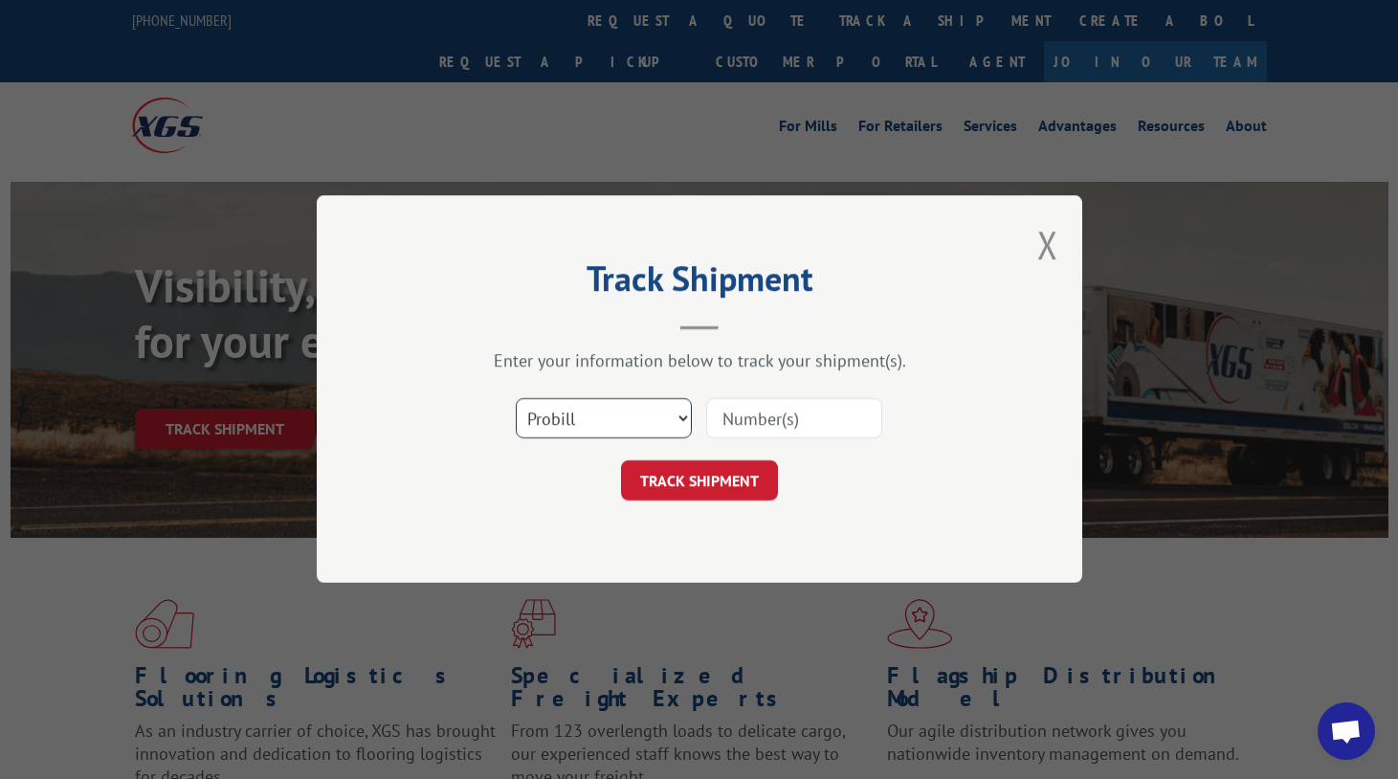
click at [557, 405] on select "Select category... Probill BOL PO" at bounding box center [604, 419] width 176 height 40
select select "po"
click at [516, 399] on select "Select category... Probill BOL PO" at bounding box center [604, 419] width 176 height 40
click at [766, 423] on input at bounding box center [794, 419] width 176 height 40
paste input "66535467"
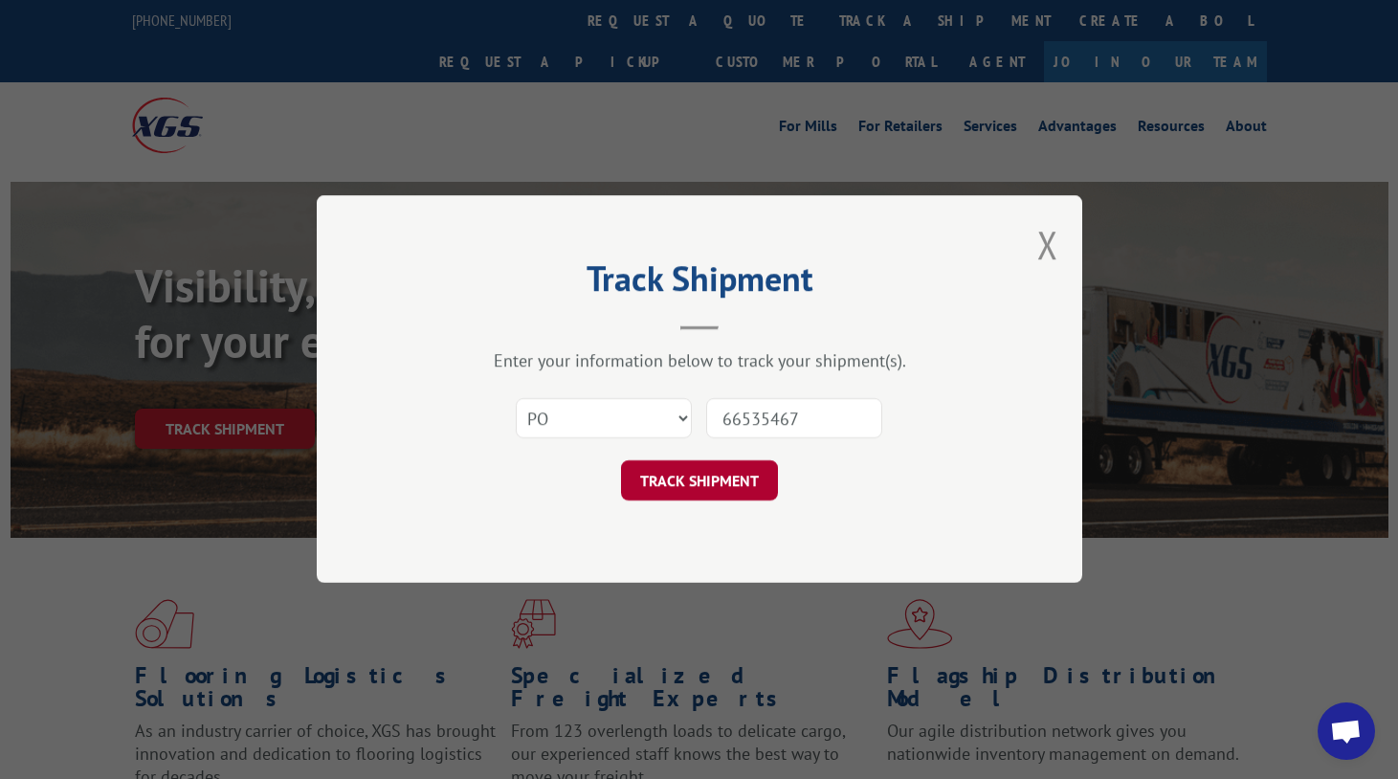
type input "66535467"
click at [775, 479] on button "TRACK SHIPMENT" at bounding box center [699, 481] width 157 height 40
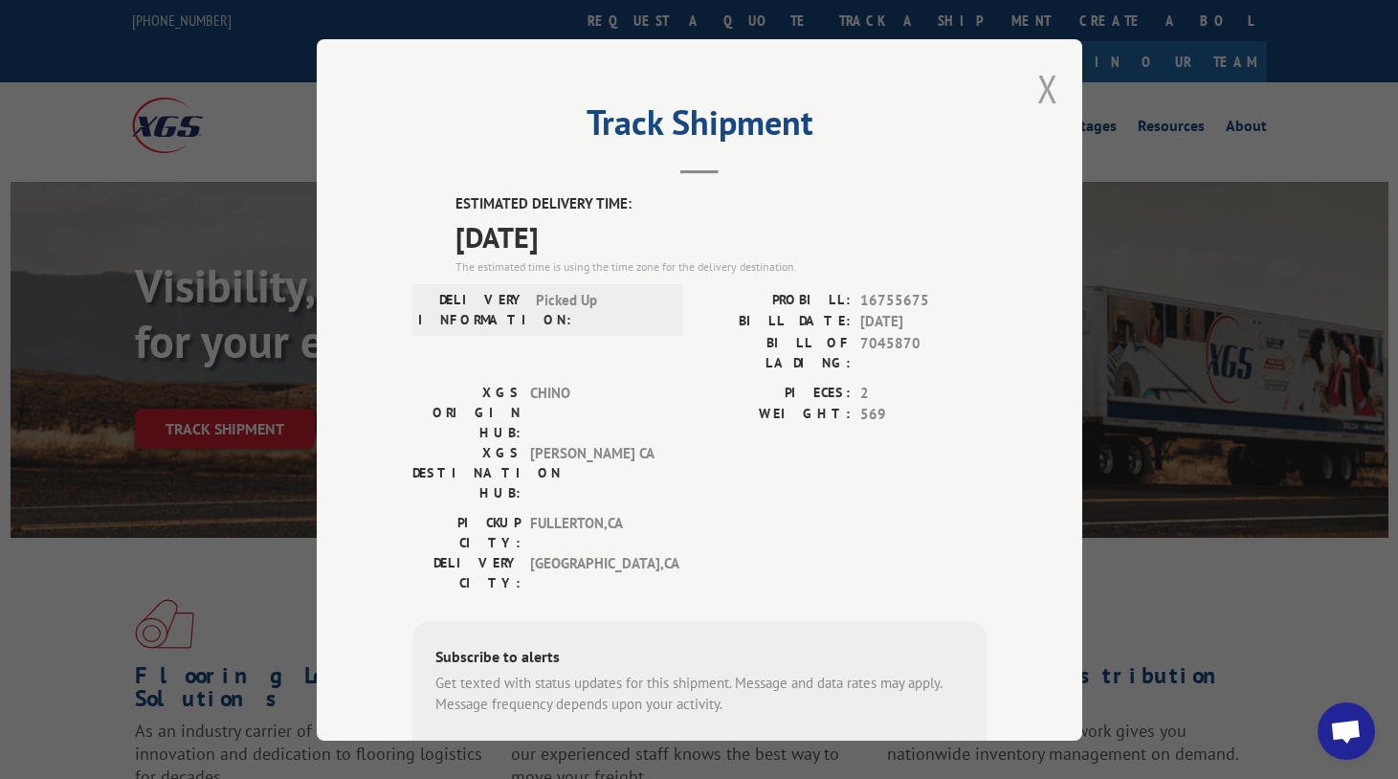
click at [1037, 89] on button "Close modal" at bounding box center [1047, 88] width 21 height 51
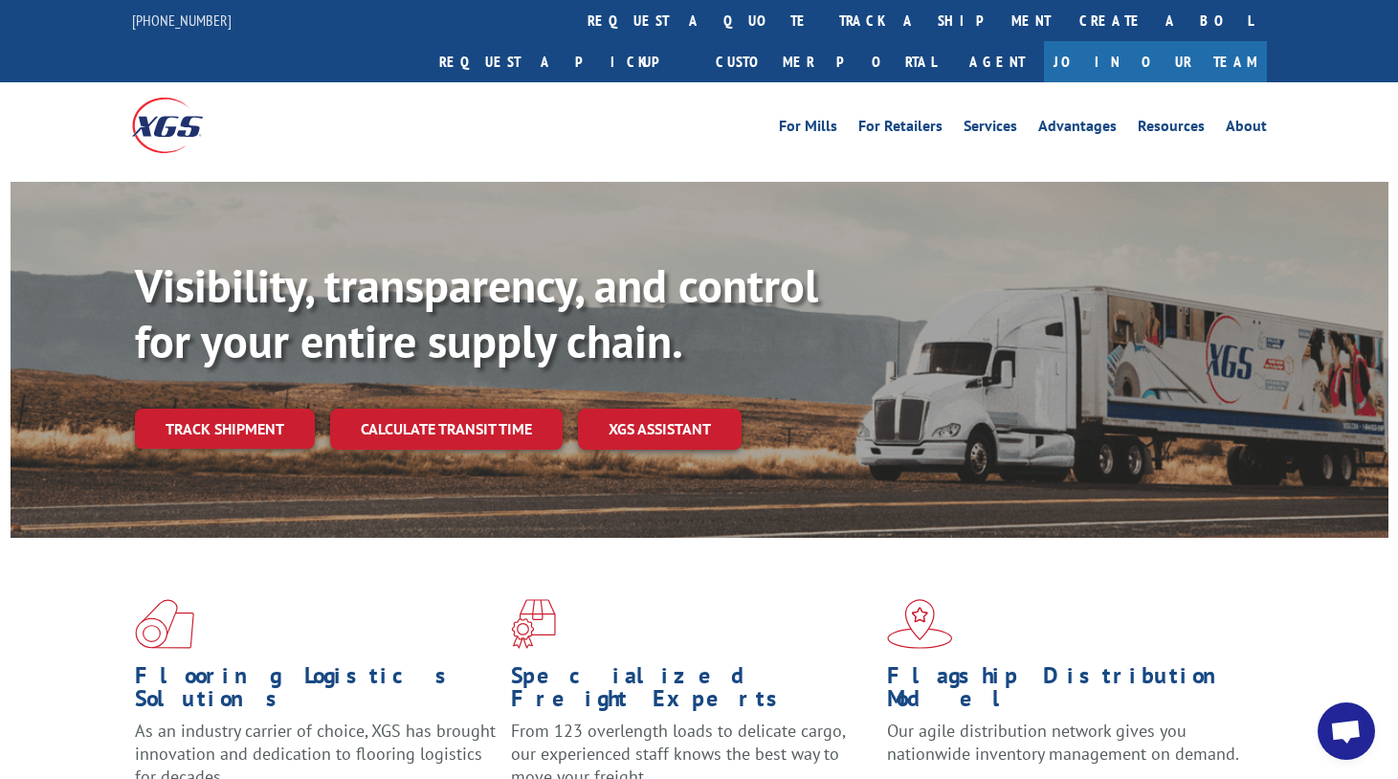
drag, startPoint x: 271, startPoint y: 388, endPoint x: 289, endPoint y: 388, distance: 18.2
click at [273, 408] on link "Track shipment" at bounding box center [225, 428] width 180 height 40
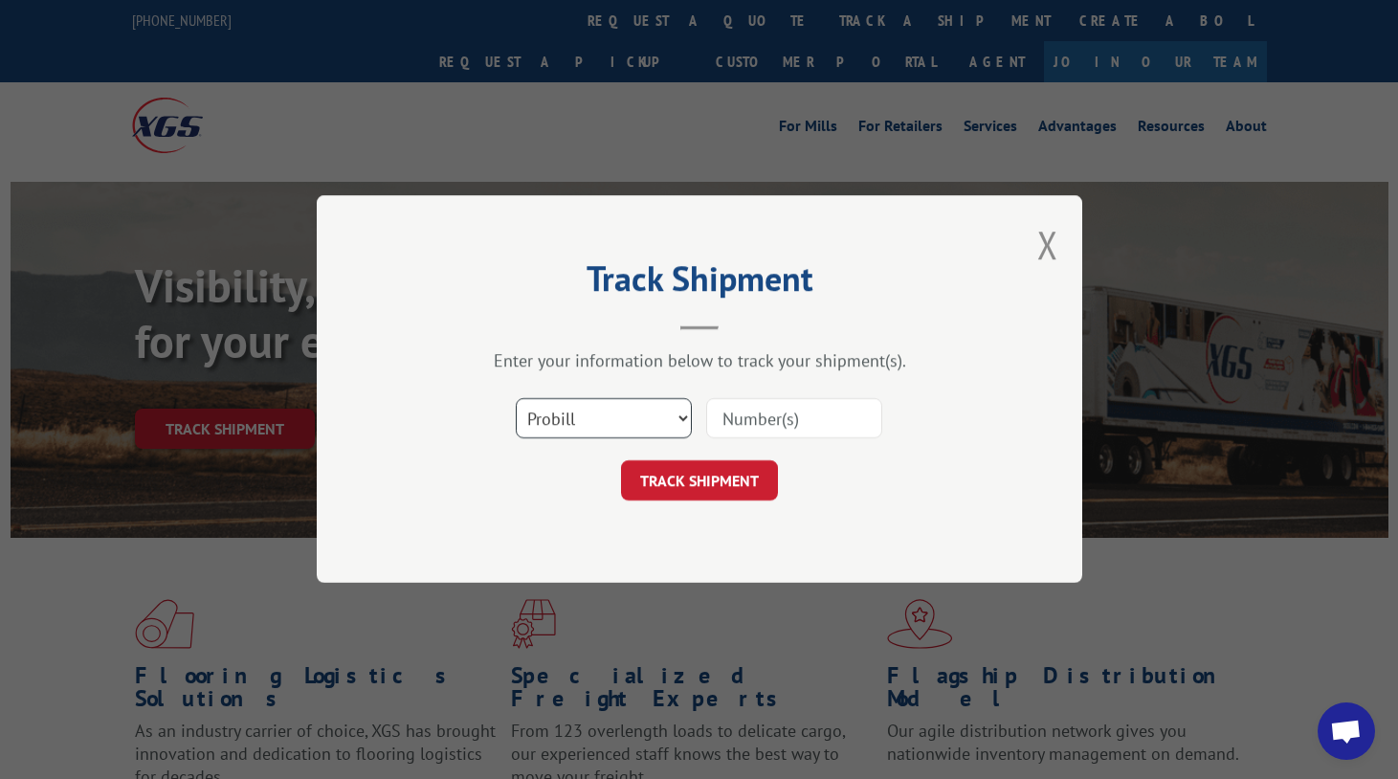
click at [596, 416] on select "Select category... Probill BOL PO" at bounding box center [604, 419] width 176 height 40
click at [516, 399] on select "Select category... Probill BOL PO" at bounding box center [604, 419] width 176 height 40
click at [573, 432] on select "Select category... Probill BOL PO" at bounding box center [604, 419] width 176 height 40
select select "po"
click at [516, 399] on select "Select category... Probill BOL PO" at bounding box center [604, 419] width 176 height 40
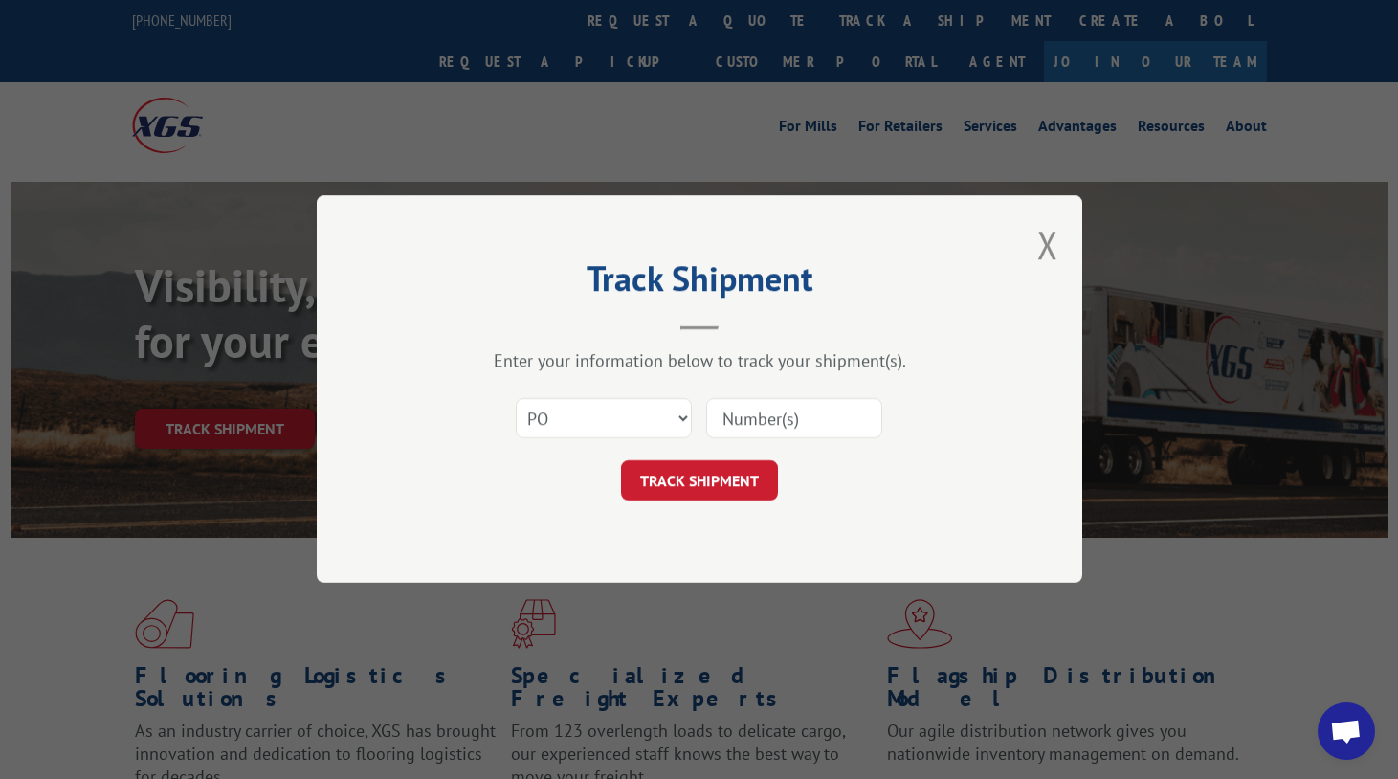
click at [784, 425] on input at bounding box center [794, 419] width 176 height 40
paste input "37522493"
type input "37522493"
click at [745, 486] on button "TRACK SHIPMENT" at bounding box center [699, 481] width 157 height 40
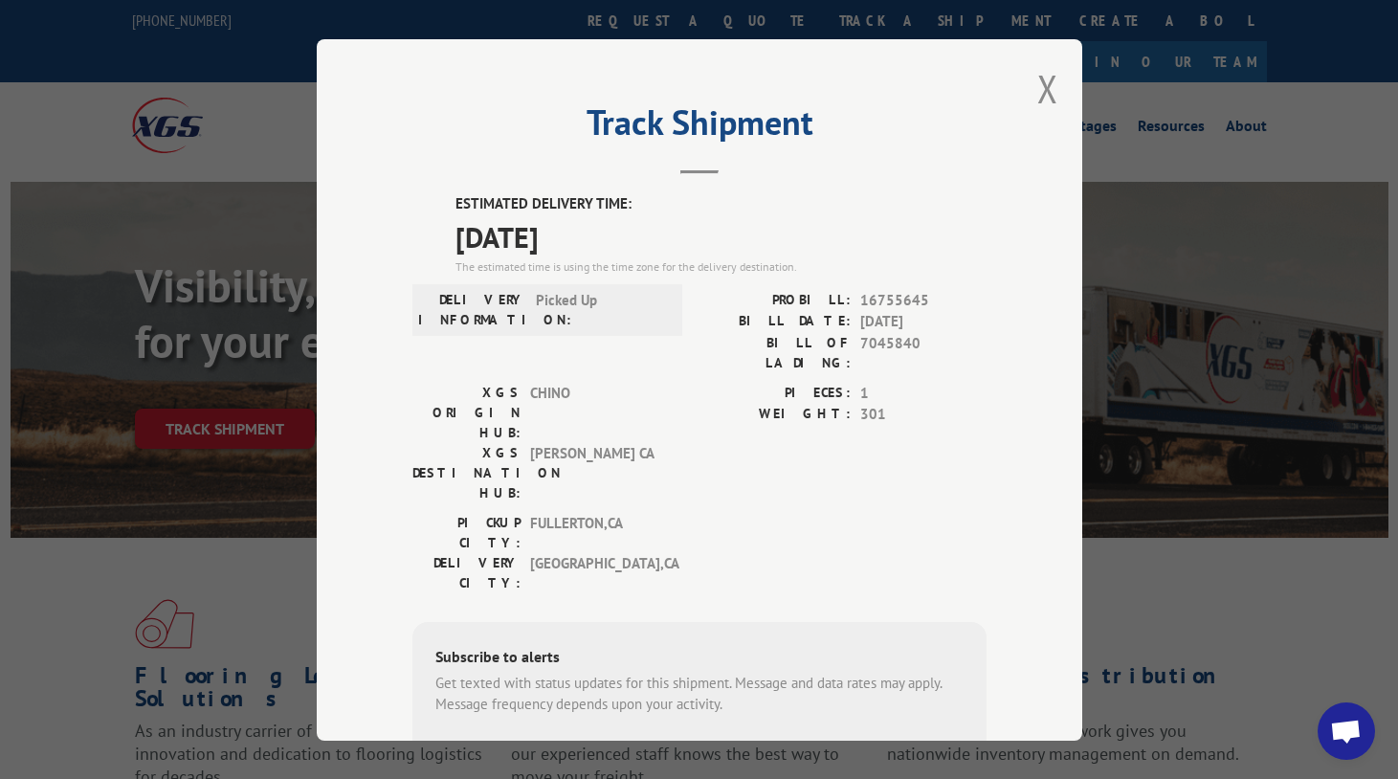
drag, startPoint x: 1051, startPoint y: 86, endPoint x: 784, endPoint y: 295, distance: 338.7
click at [1050, 87] on div "Track Shipment ESTIMATED DELIVERY TIME: [DATE] The estimated time is using the …" at bounding box center [699, 389] width 765 height 701
click at [1040, 93] on button "Close modal" at bounding box center [1047, 88] width 21 height 51
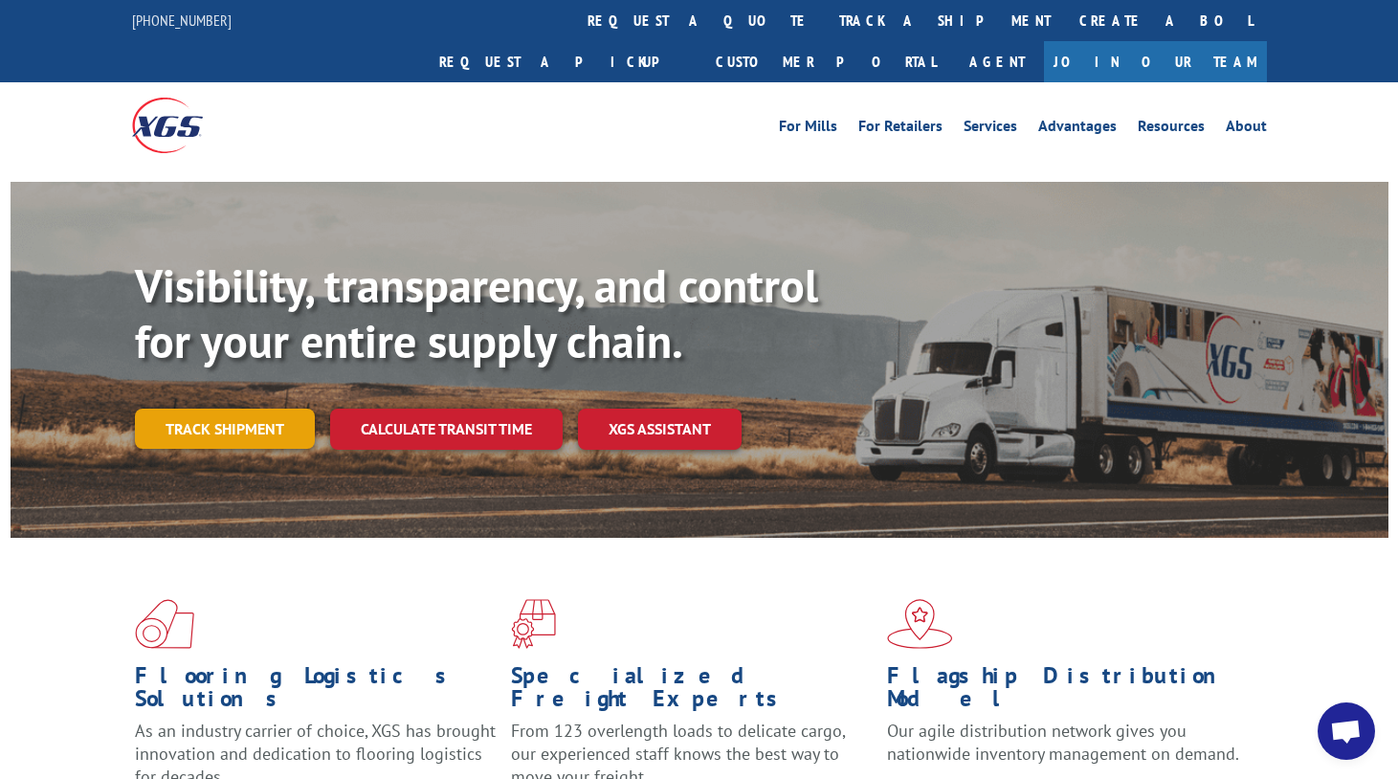
click at [247, 408] on link "Track shipment" at bounding box center [225, 428] width 180 height 40
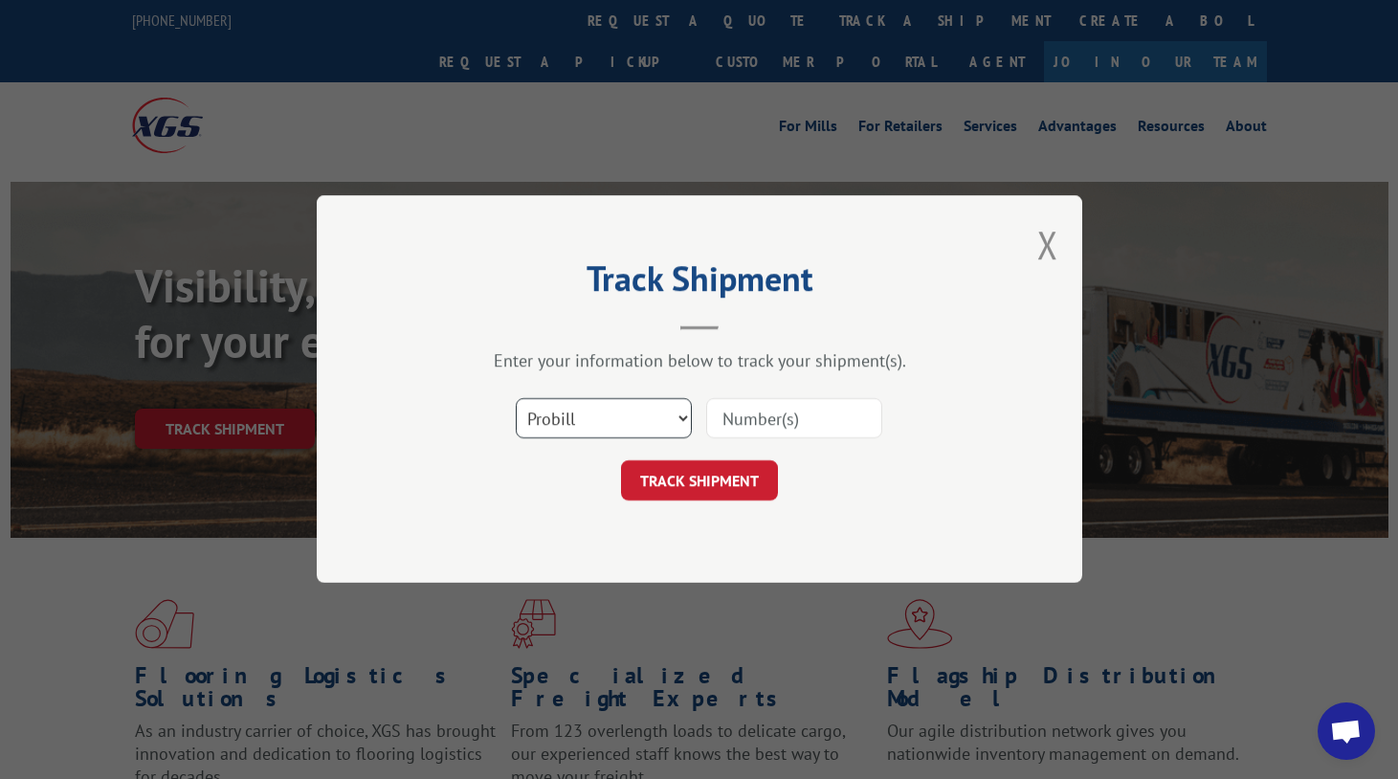
click at [560, 424] on select "Select category... Probill BOL PO" at bounding box center [604, 419] width 176 height 40
select select "po"
click at [516, 399] on select "Select category... Probill BOL PO" at bounding box center [604, 419] width 176 height 40
click at [773, 428] on input at bounding box center [794, 419] width 176 height 40
paste input "68546712"
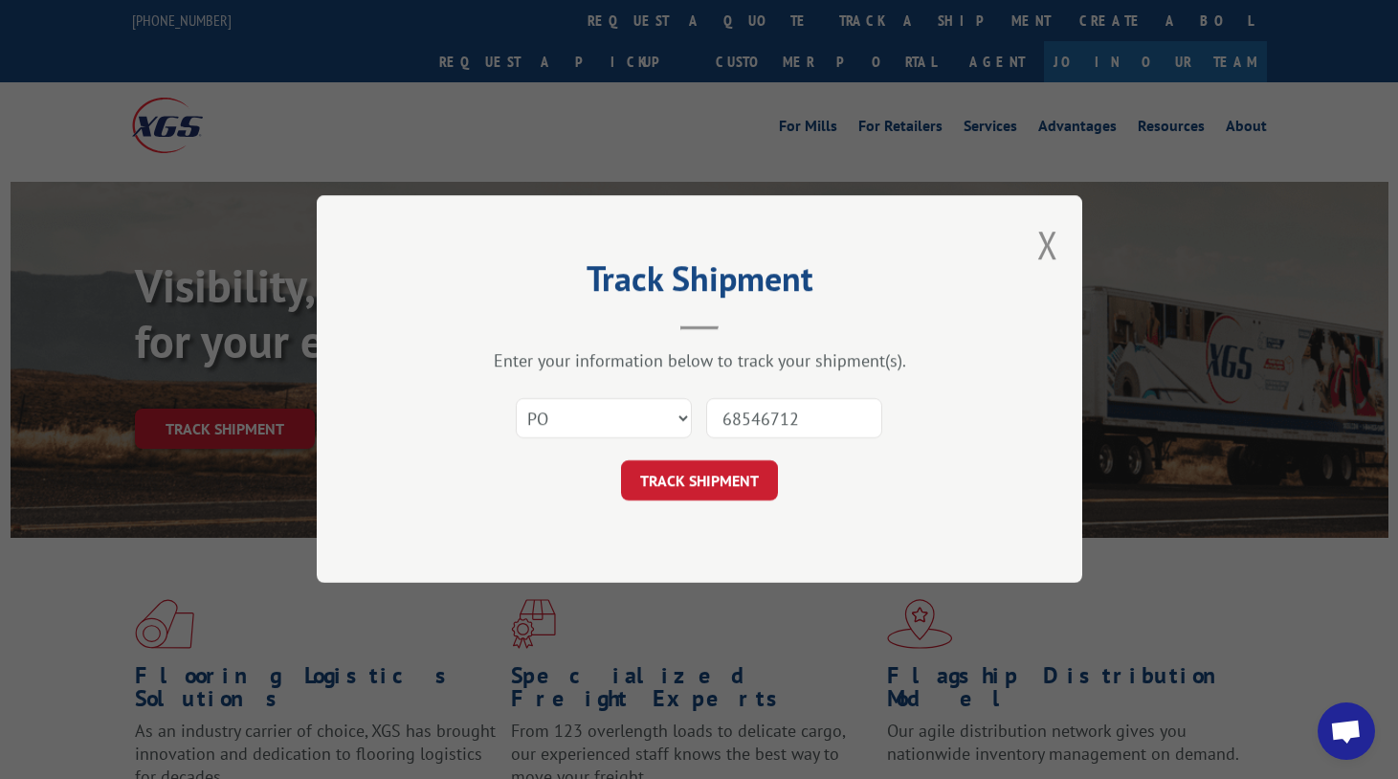
type input "68546712"
click at [764, 481] on button "TRACK SHIPMENT" at bounding box center [699, 481] width 157 height 40
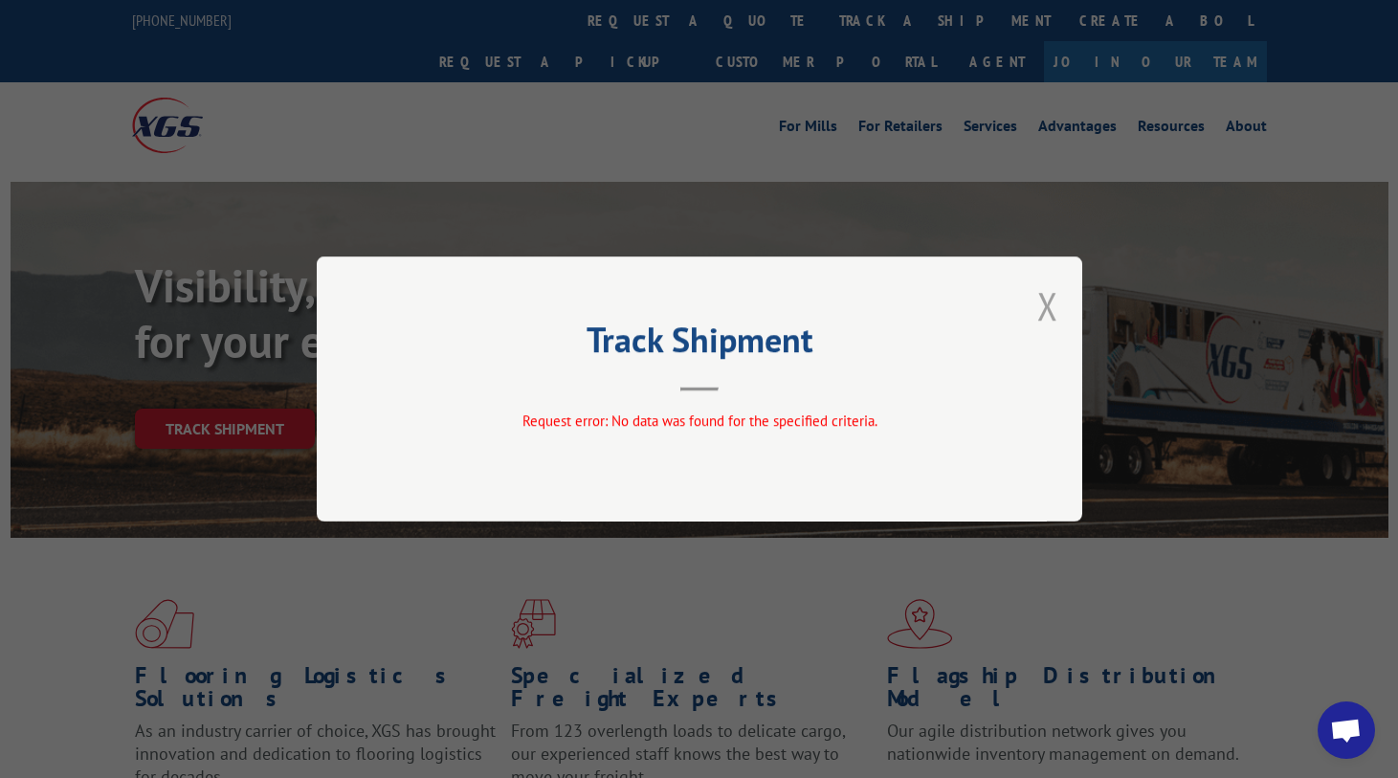
drag, startPoint x: 1047, startPoint y: 297, endPoint x: 1236, endPoint y: 361, distance: 200.0
click at [1048, 297] on button "Close modal" at bounding box center [1047, 305] width 21 height 51
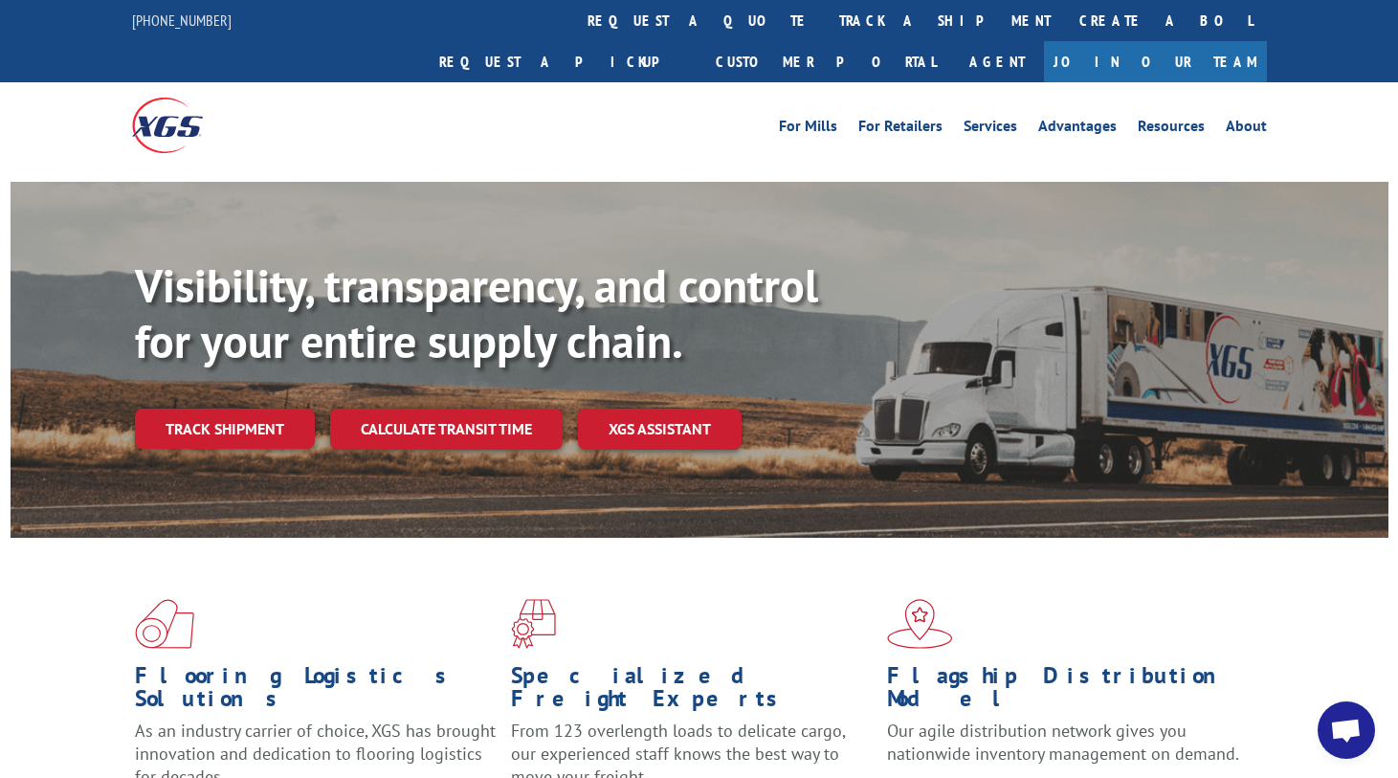
click at [255, 408] on link "Track shipment" at bounding box center [225, 428] width 180 height 40
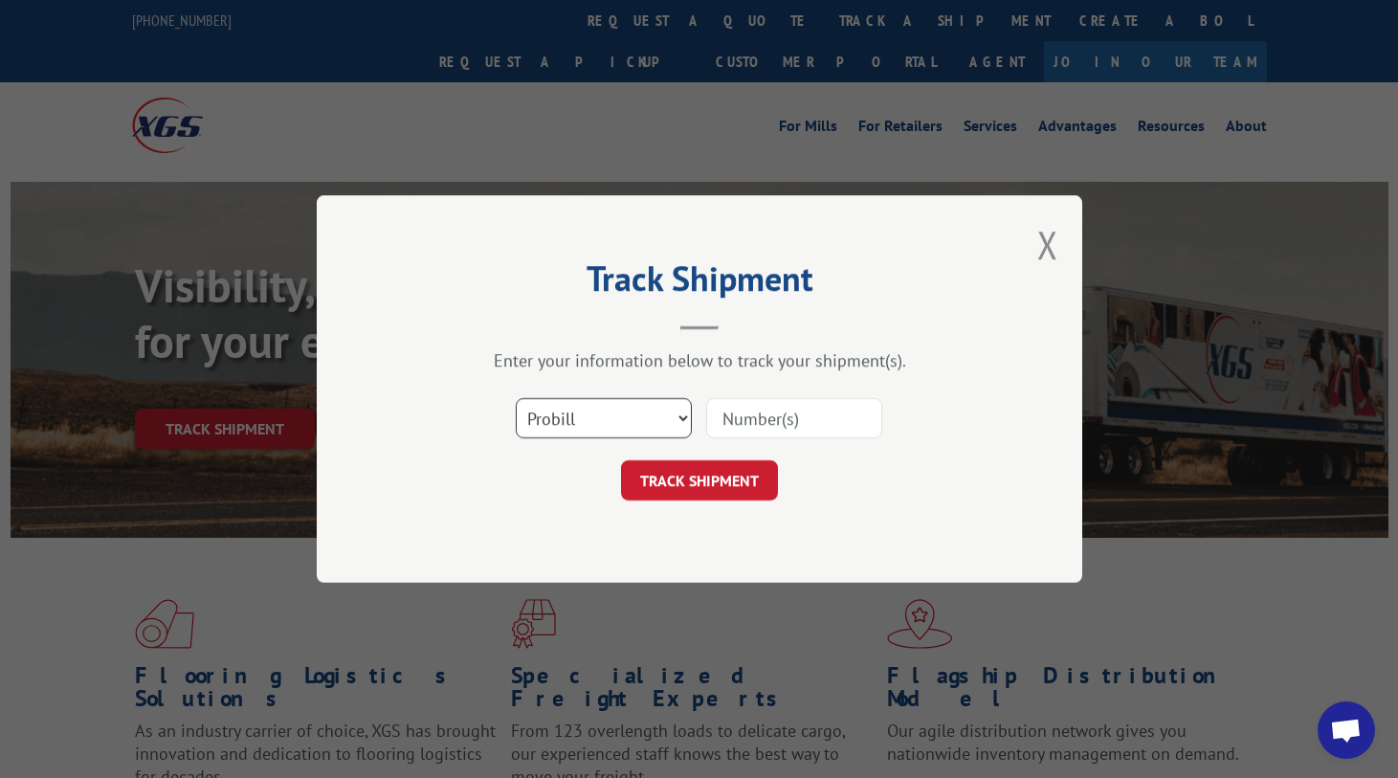
click at [563, 407] on select "Select category... Probill BOL PO" at bounding box center [604, 418] width 176 height 40
select select "po"
click at [516, 398] on select "Select category... Probill BOL PO" at bounding box center [604, 418] width 176 height 40
click at [797, 410] on input at bounding box center [794, 418] width 176 height 40
paste input "75529091"
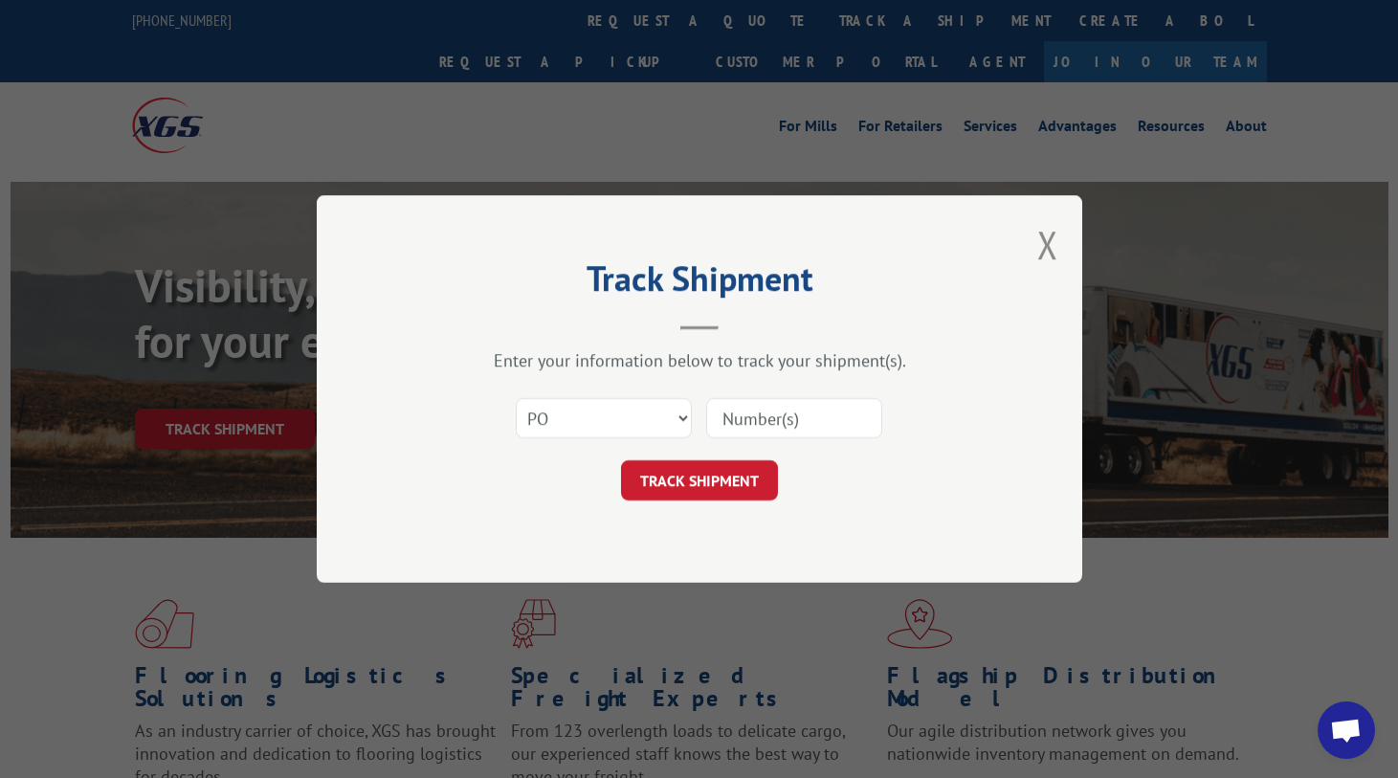
type input "75529091"
click button "TRACK SHIPMENT" at bounding box center [699, 480] width 157 height 40
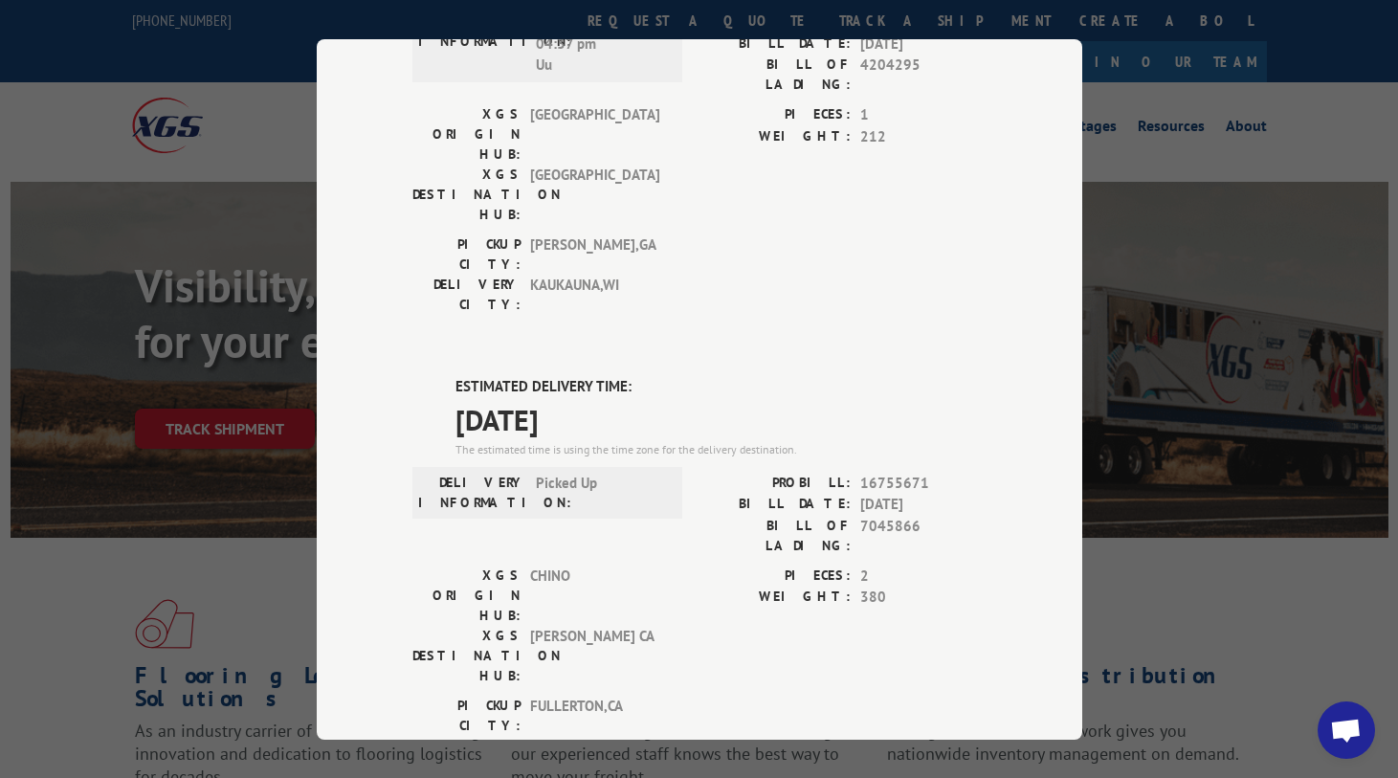
scroll to position [496, 0]
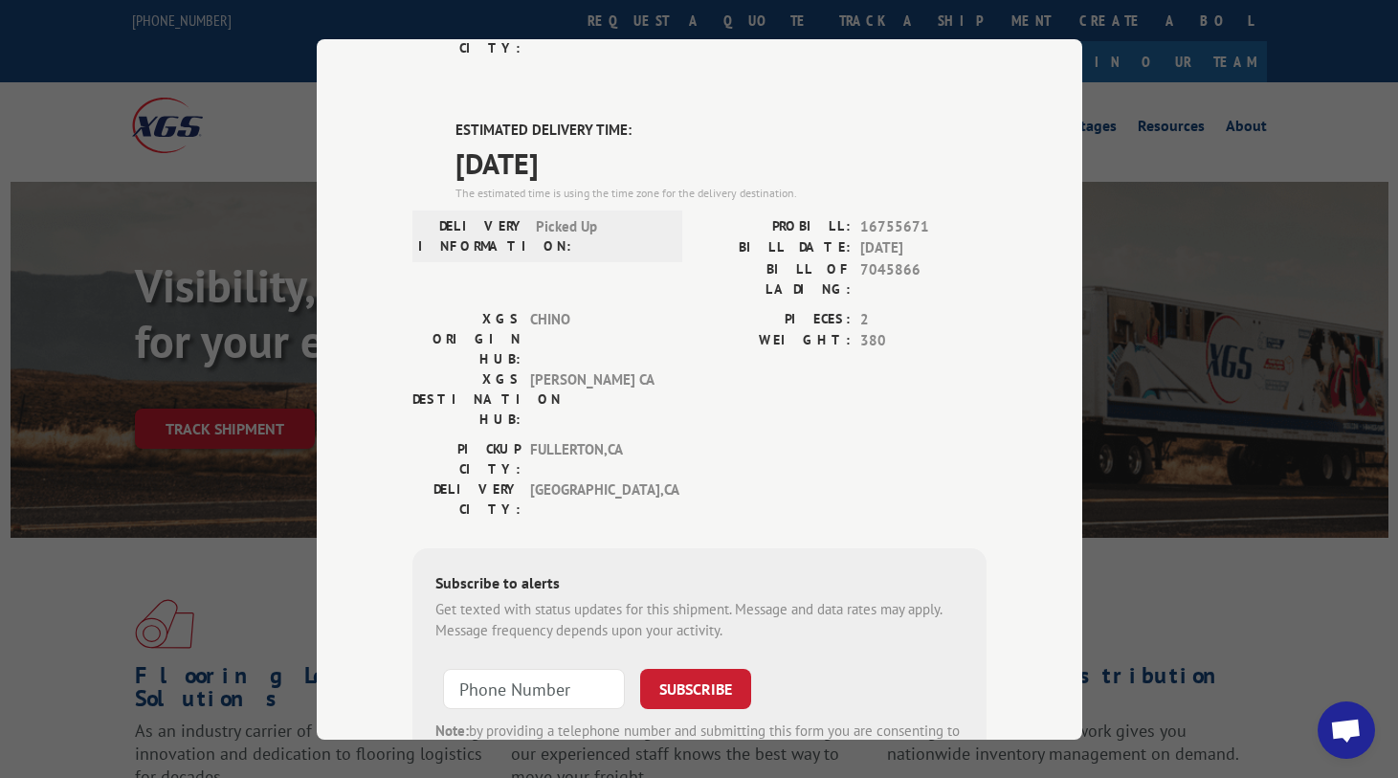
click at [1170, 284] on div "Track Shipment DELIVERED DELIVERY INFORMATION: [DATE] 04:37 pm Uu PROBILL: 1249…" at bounding box center [699, 389] width 1398 height 778
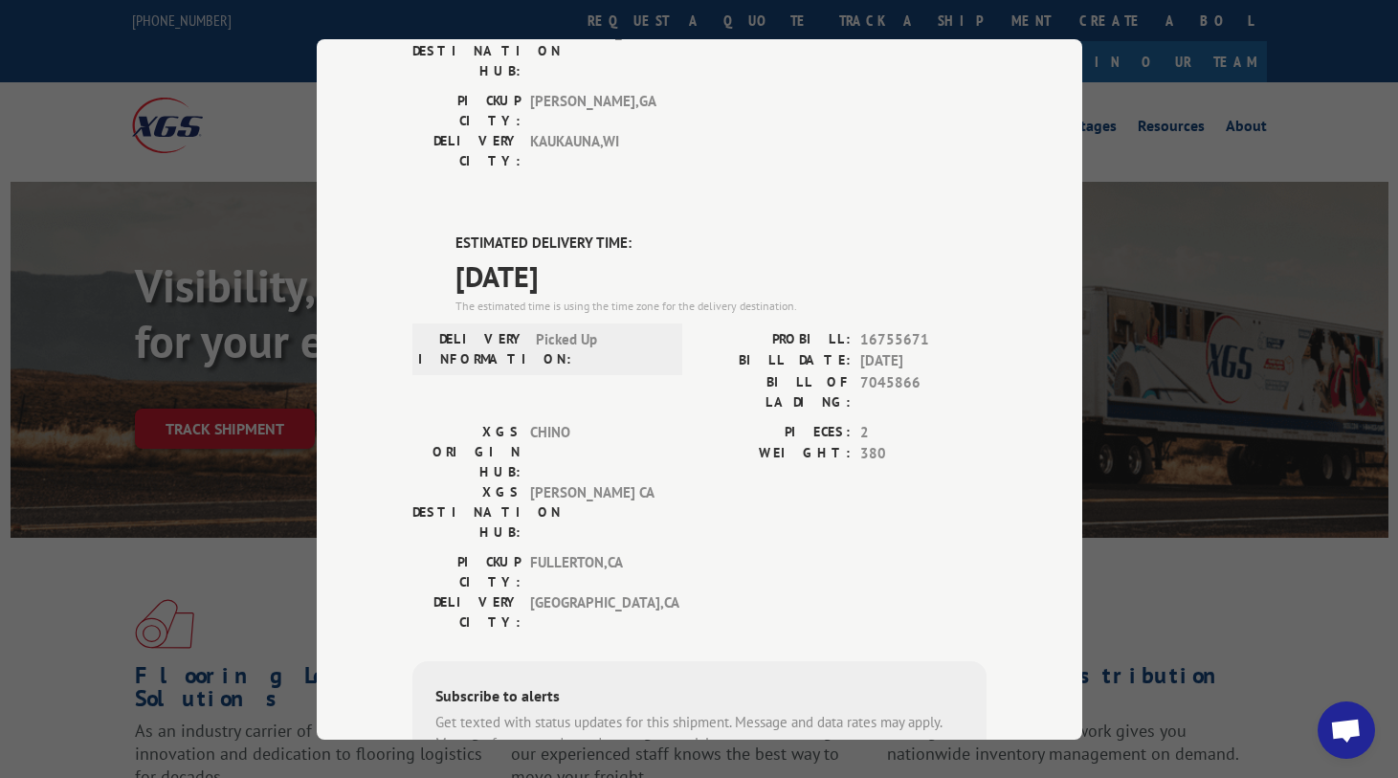
scroll to position [0, 0]
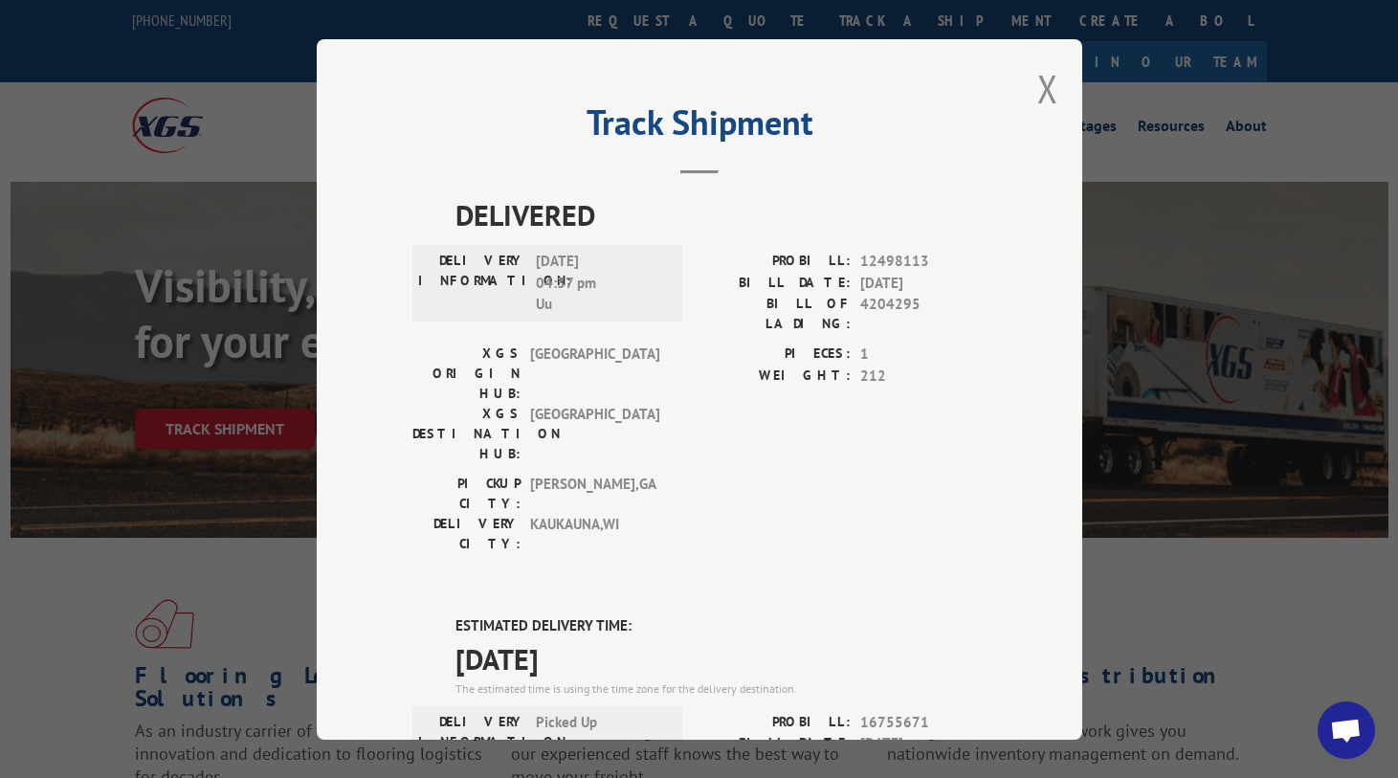
click at [1052, 98] on div "Track Shipment DELIVERED DELIVERY INFORMATION: [DATE] 04:37 pm Uu PROBILL: 1249…" at bounding box center [699, 389] width 765 height 700
click at [1043, 92] on button "Close modal" at bounding box center [1047, 88] width 21 height 51
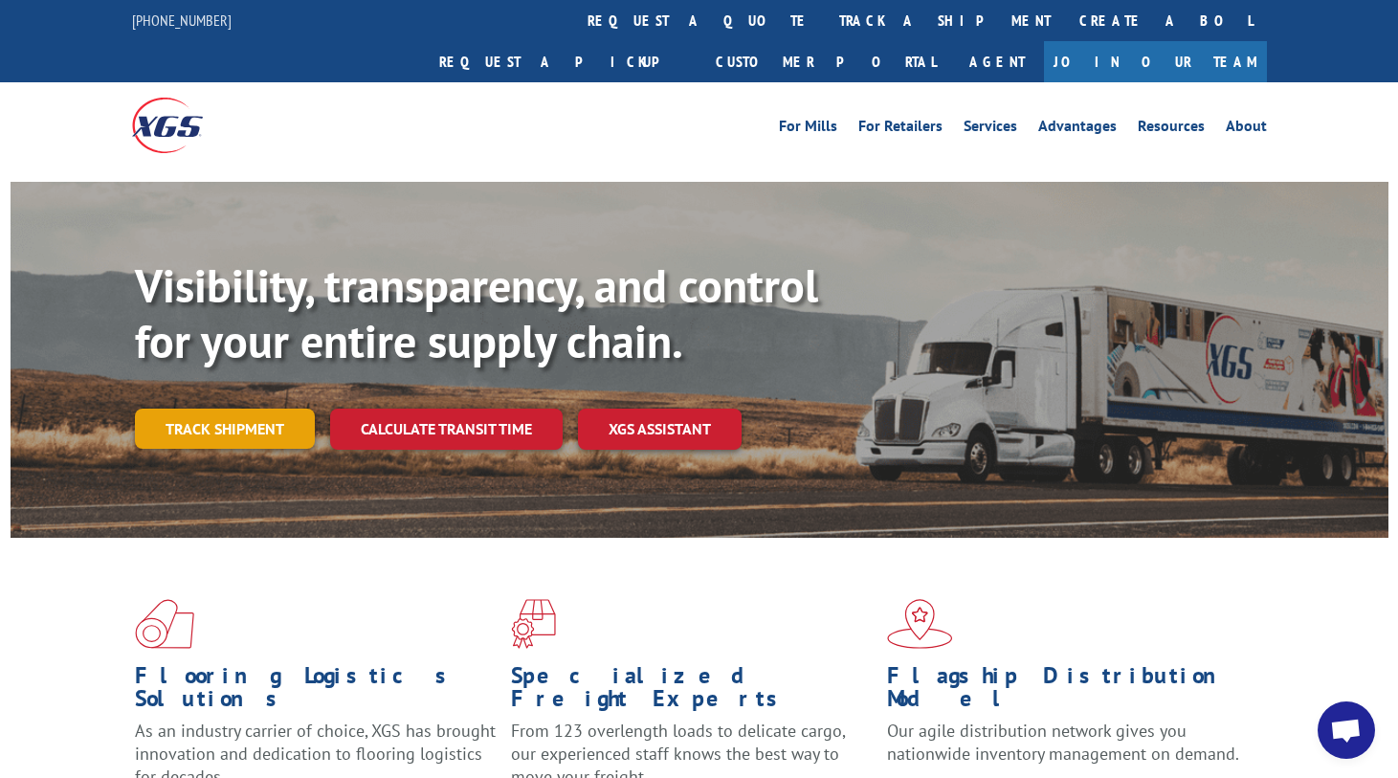
click at [254, 408] on link "Track shipment" at bounding box center [225, 428] width 180 height 40
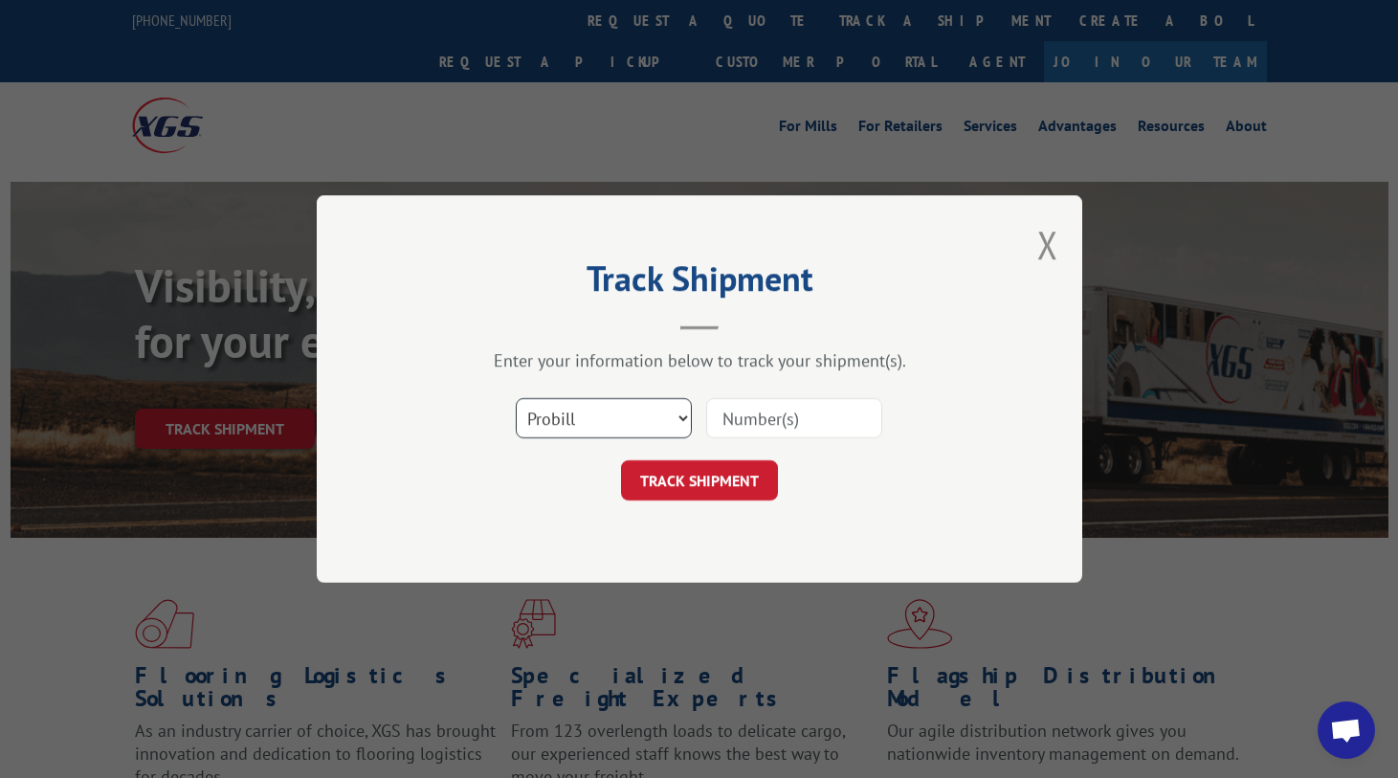
drag, startPoint x: 576, startPoint y: 413, endPoint x: 576, endPoint y: 435, distance: 22.0
click at [576, 413] on select "Select category... Probill BOL PO" at bounding box center [604, 418] width 176 height 40
select select "po"
click at [516, 398] on select "Select category... Probill BOL PO" at bounding box center [604, 418] width 176 height 40
click at [750, 430] on input at bounding box center [794, 418] width 176 height 40
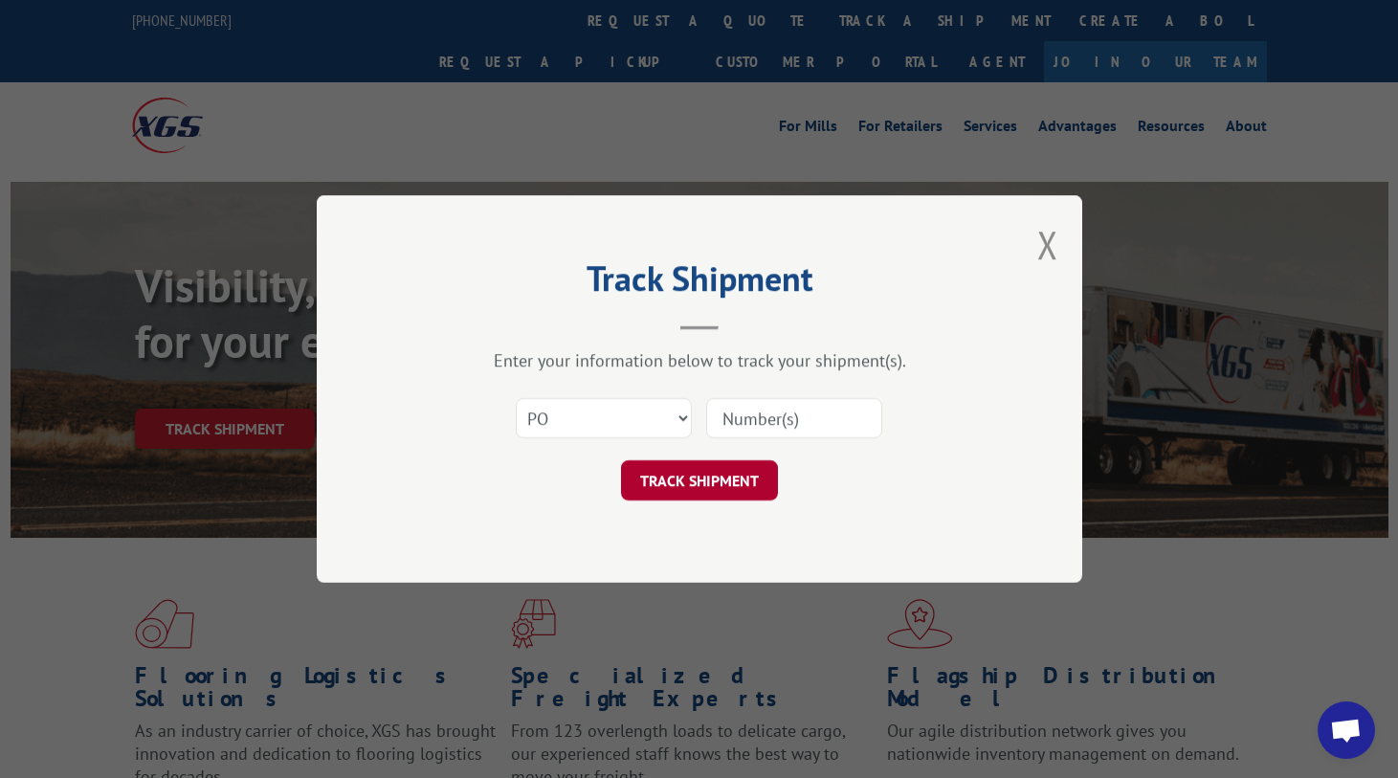
paste input "75529091"
type input "75529091"
click at [719, 488] on button "TRACK SHIPMENT" at bounding box center [699, 480] width 157 height 40
